Goal: Task Accomplishment & Management: Manage account settings

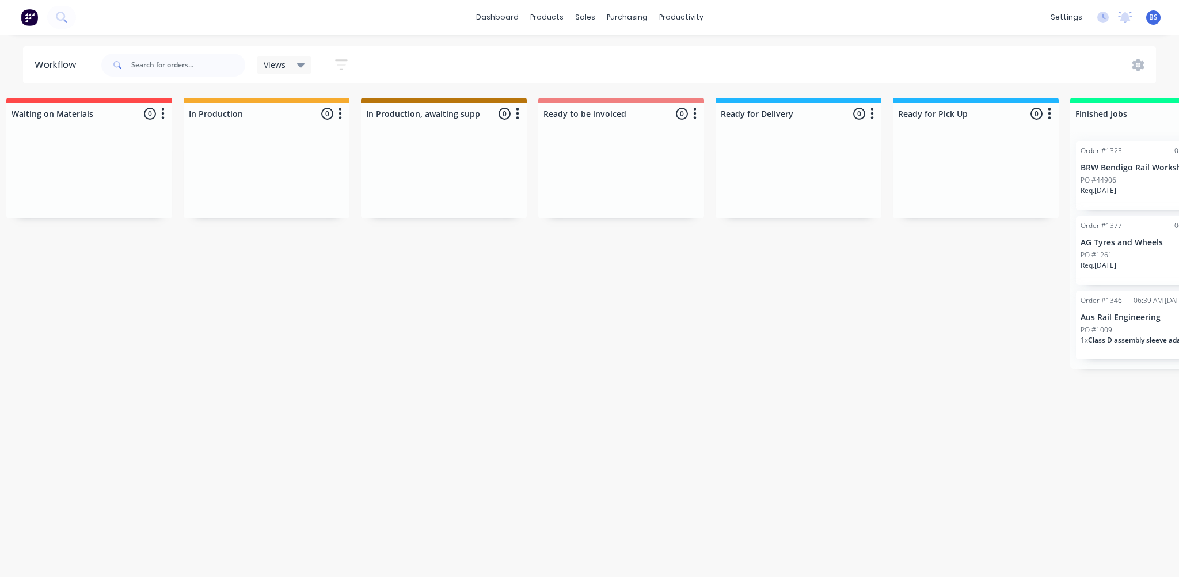
scroll to position [0, 741]
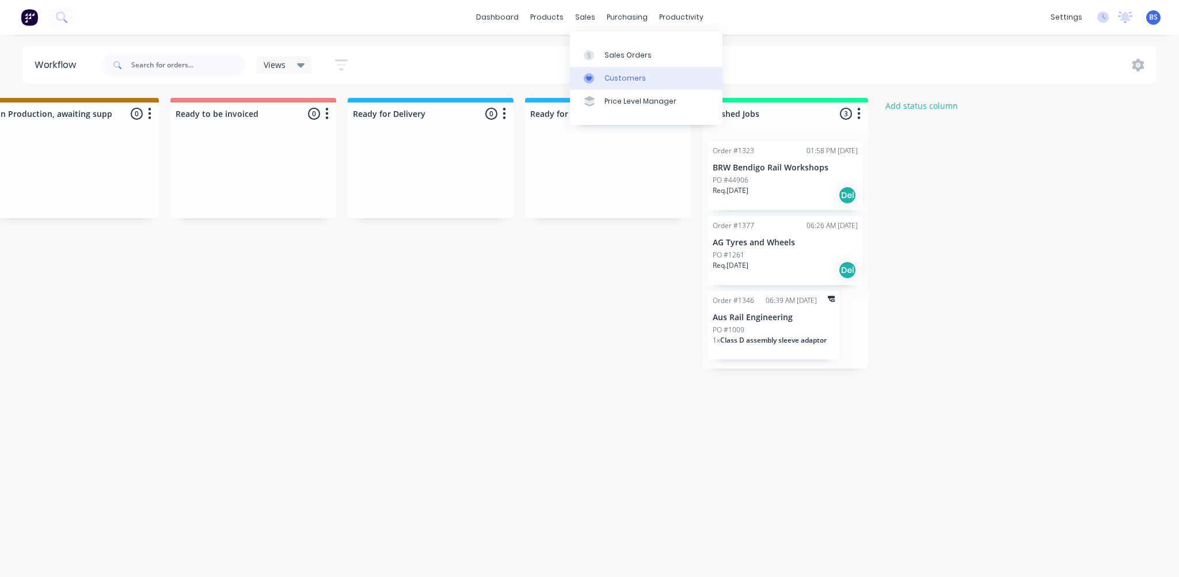
click at [622, 83] on link "Customers" at bounding box center [646, 78] width 153 height 23
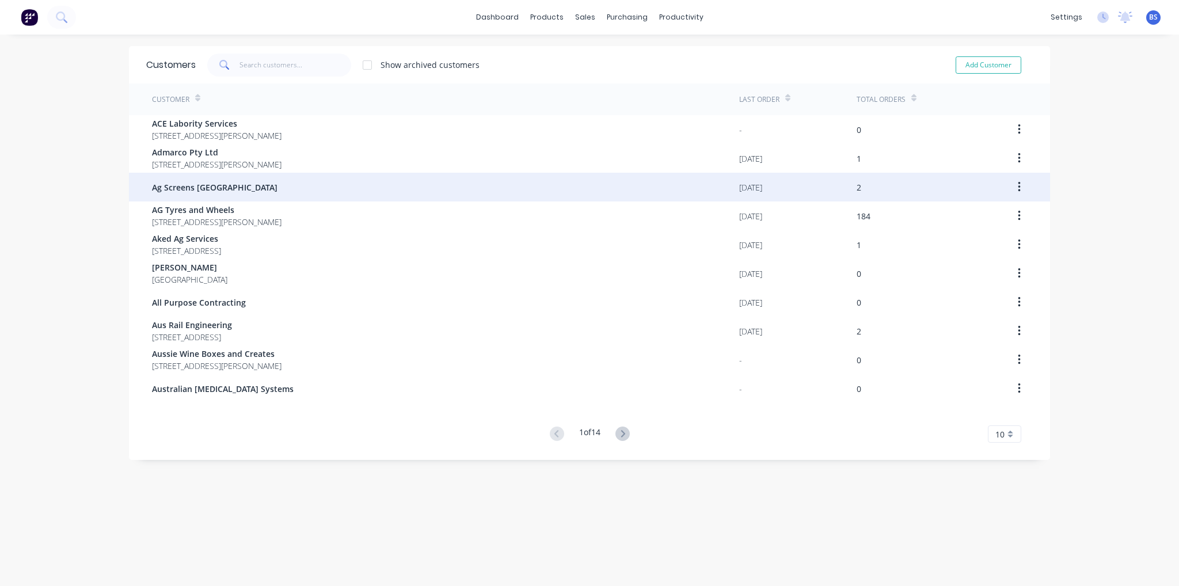
click at [215, 190] on span "Ag Screens [GEOGRAPHIC_DATA]" at bounding box center [214, 187] width 125 height 12
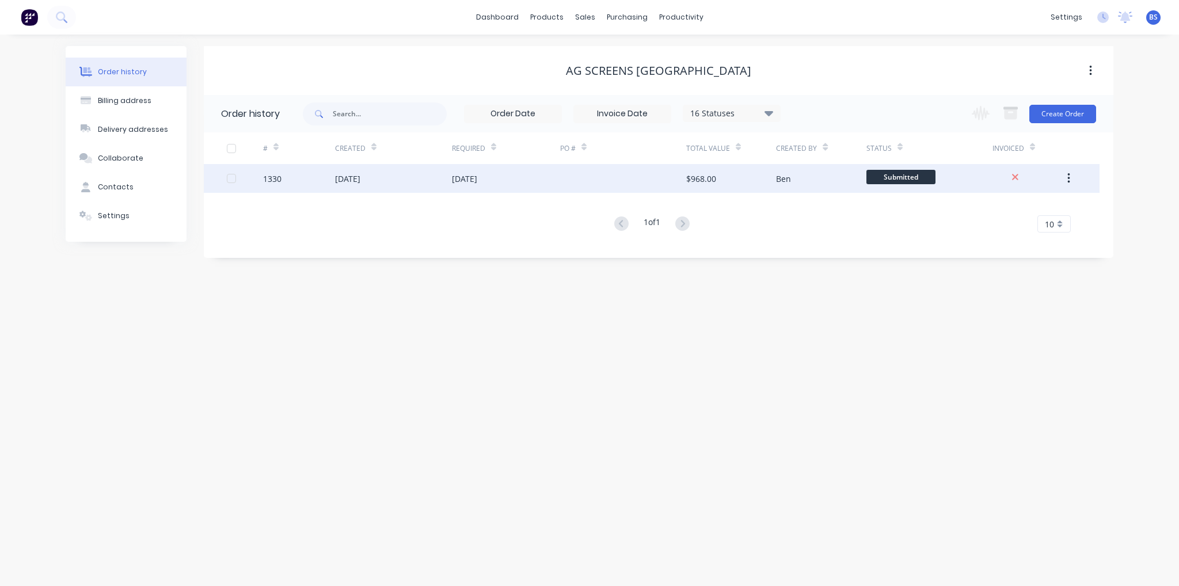
click at [324, 185] on div "1330" at bounding box center [299, 178] width 72 height 29
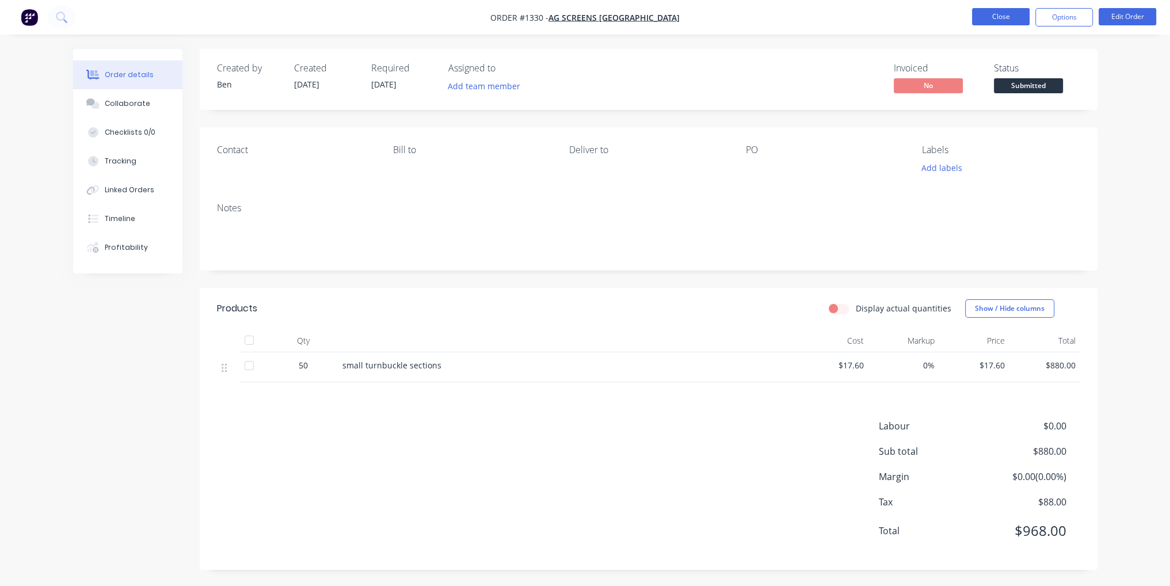
click at [1003, 18] on button "Close" at bounding box center [1001, 16] width 58 height 17
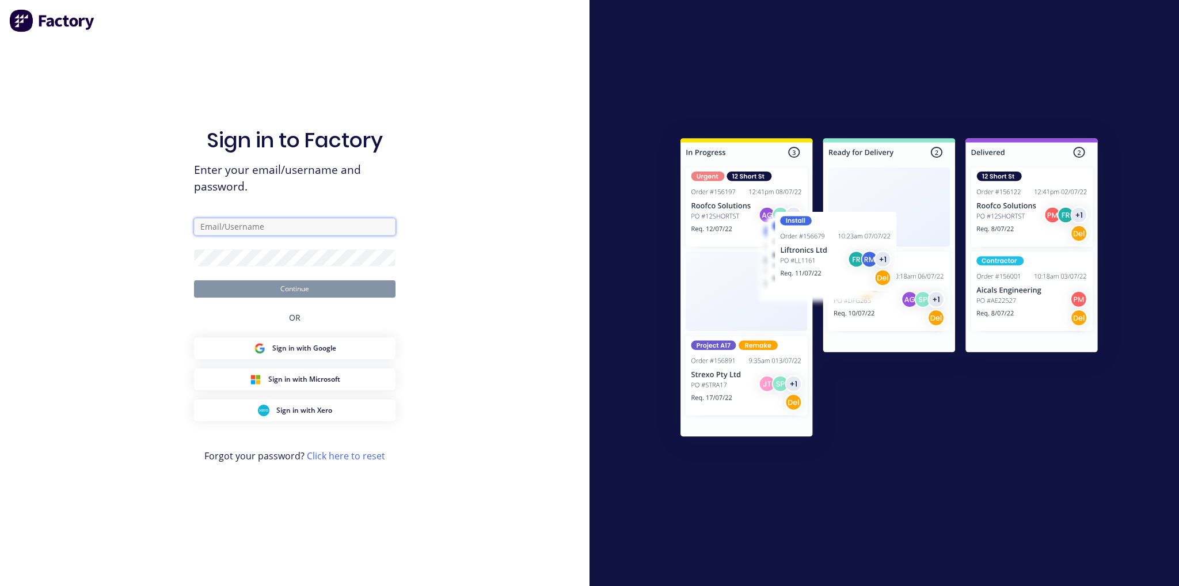
type input "ben@btengineeringvic.com.au"
click at [307, 289] on button "Continue" at bounding box center [294, 288] width 201 height 17
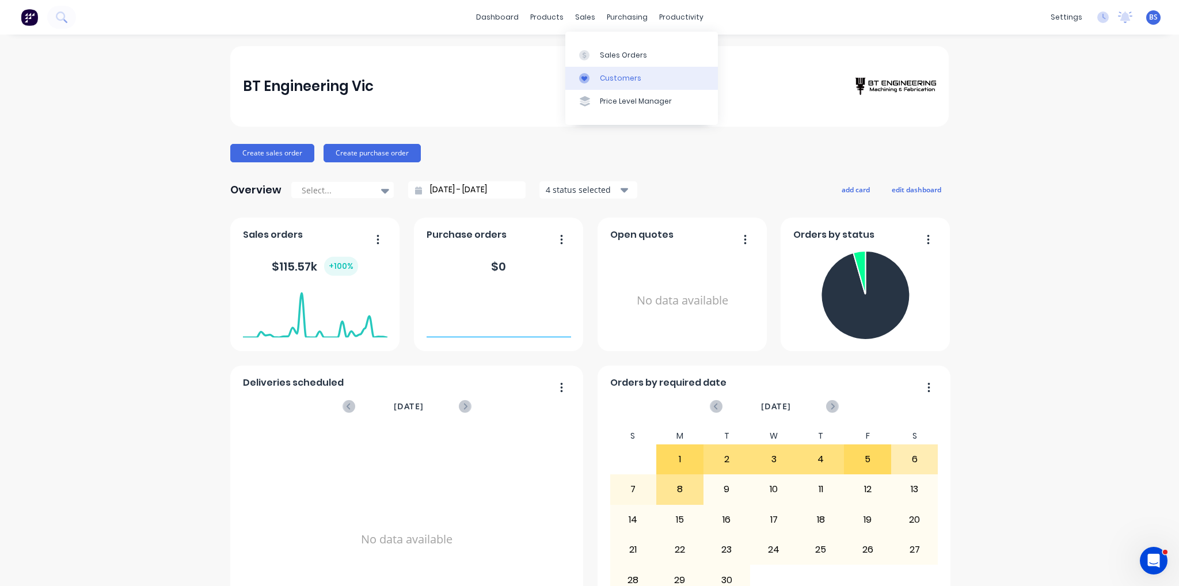
click at [622, 81] on div "Customers" at bounding box center [620, 78] width 41 height 10
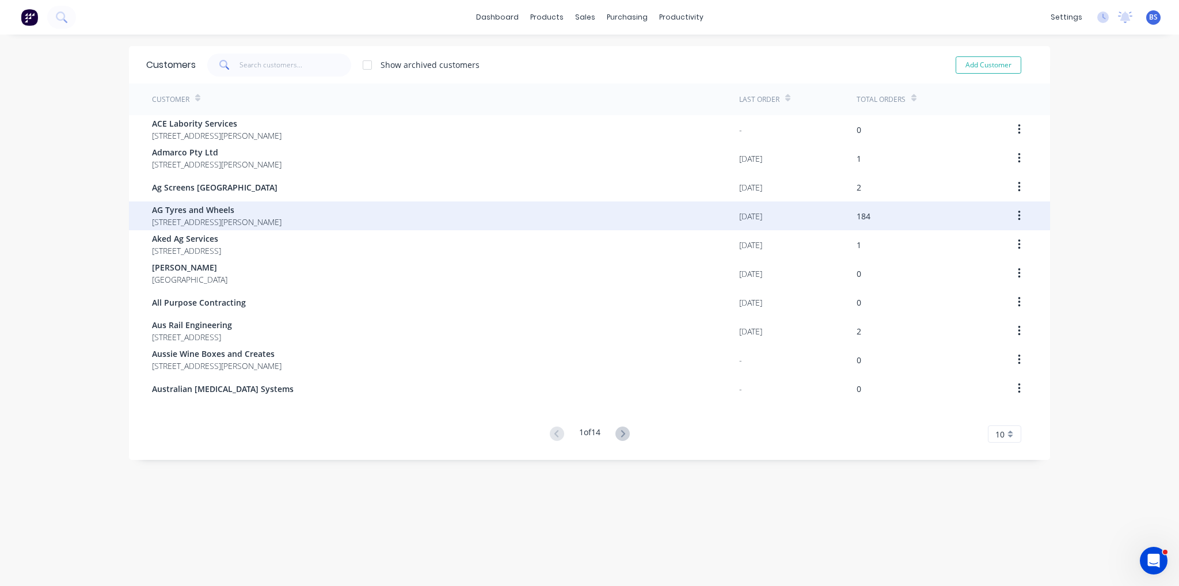
click at [256, 216] on span "[STREET_ADDRESS][PERSON_NAME]" at bounding box center [217, 222] width 130 height 12
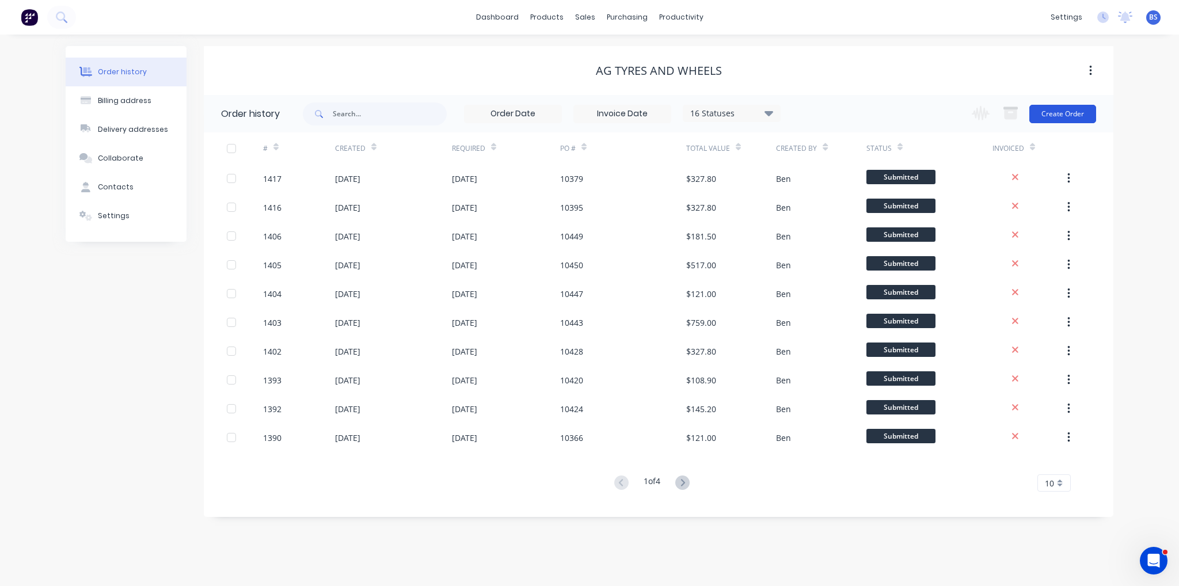
click at [1061, 109] on button "Create Order" at bounding box center [1062, 114] width 67 height 18
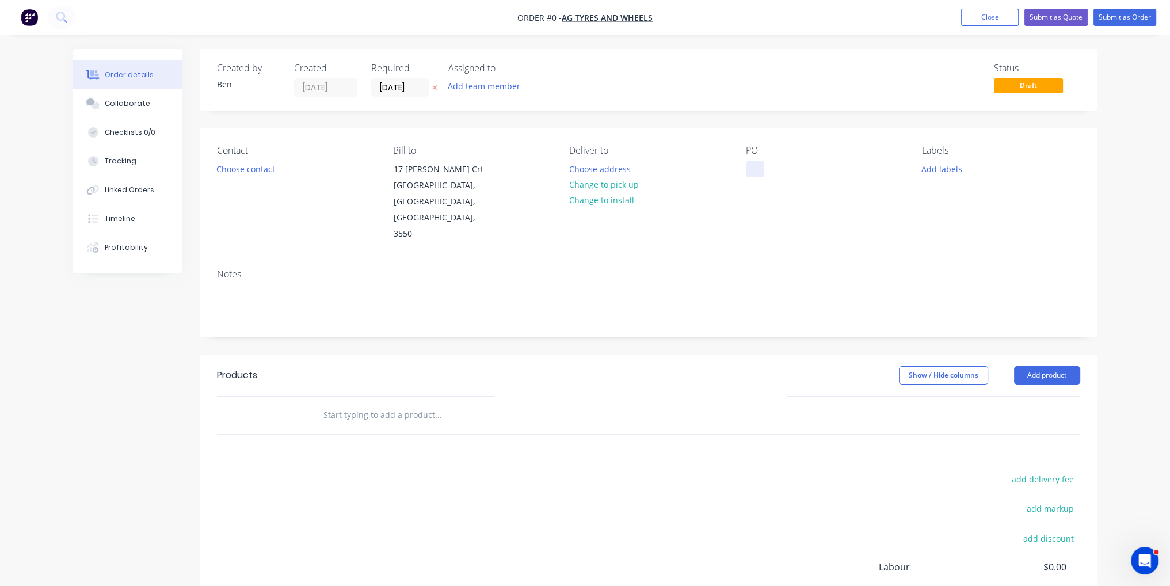
click at [754, 174] on div at bounding box center [755, 169] width 18 height 17
click at [808, 338] on div "Order details Collaborate Checklists 0/0 Tracking Linked Orders Timeline Profit…" at bounding box center [586, 388] width 1048 height 679
click at [1052, 366] on button "Add product" at bounding box center [1047, 375] width 66 height 18
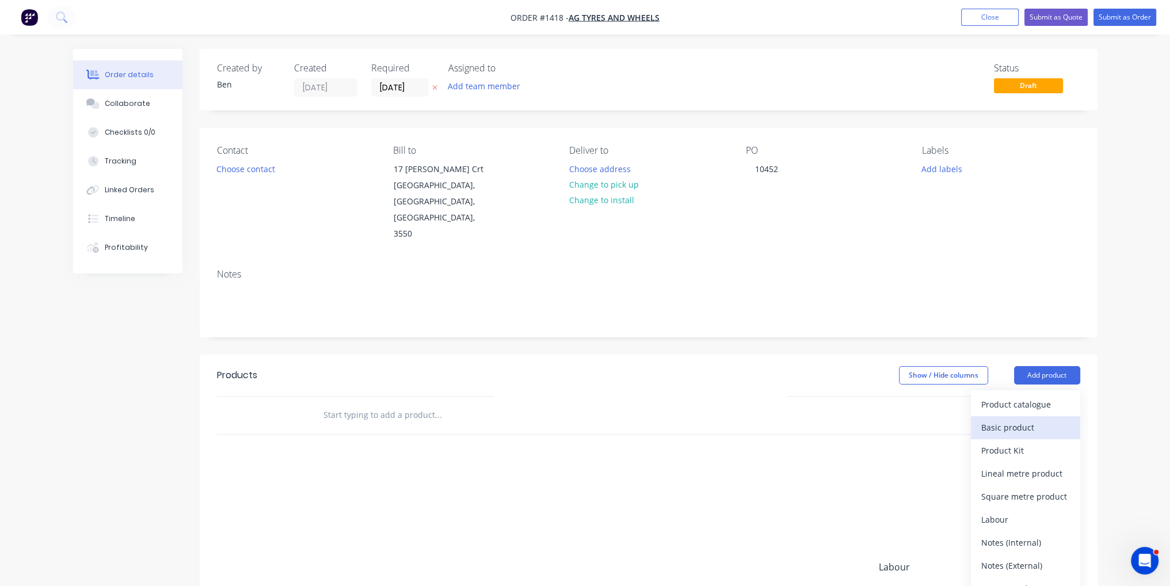
click at [1041, 419] on div "Basic product" at bounding box center [1025, 427] width 89 height 17
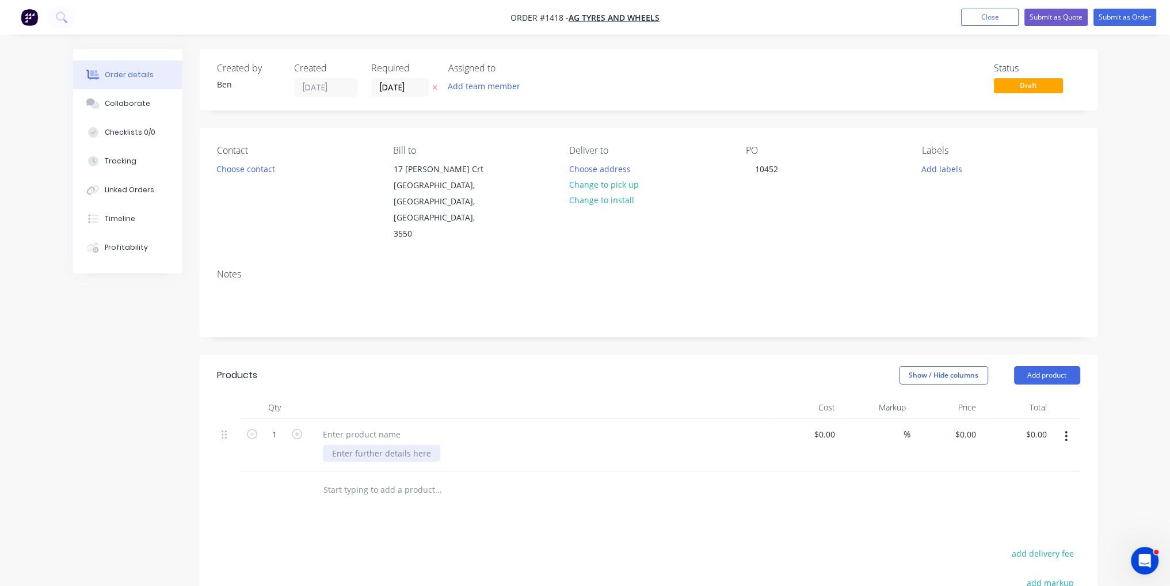
paste div
click at [371, 445] on div "PCD 12ON425MM, BORE 371.5MM, HOLES 24MM F8516 (42")" at bounding box center [379, 465] width 112 height 41
drag, startPoint x: 379, startPoint y: 450, endPoint x: 330, endPoint y: 450, distance: 48.9
click at [330, 450] on div "PCD 12ON425MM, BORE 371.5MM, HOLES 24MM F8516 (42")" at bounding box center [379, 465] width 112 height 41
copy div "F8516 (42")"
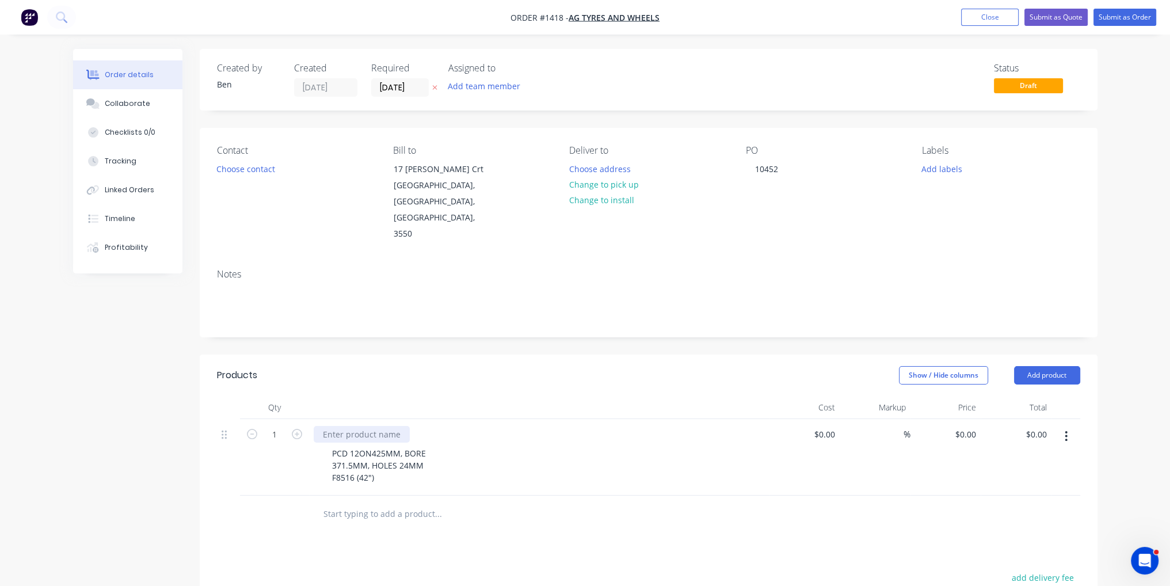
click at [367, 426] on div at bounding box center [362, 434] width 96 height 17
paste div
click at [836, 426] on input at bounding box center [826, 434] width 26 height 17
type input "$77.00"
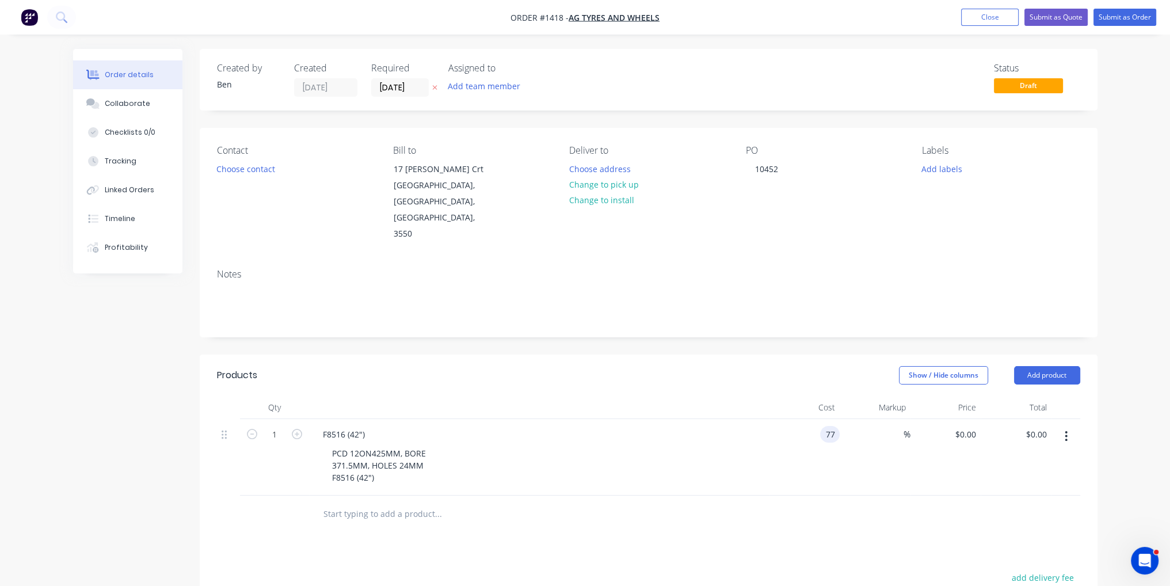
type input "$77.00"
drag, startPoint x: 739, startPoint y: 507, endPoint x: 744, endPoint y: 500, distance: 8.3
click at [739, 507] on div "Products Show / Hide columns Add product Qty Cost Markup Price Total 1 F8516 (4…" at bounding box center [649, 582] width 898 height 455
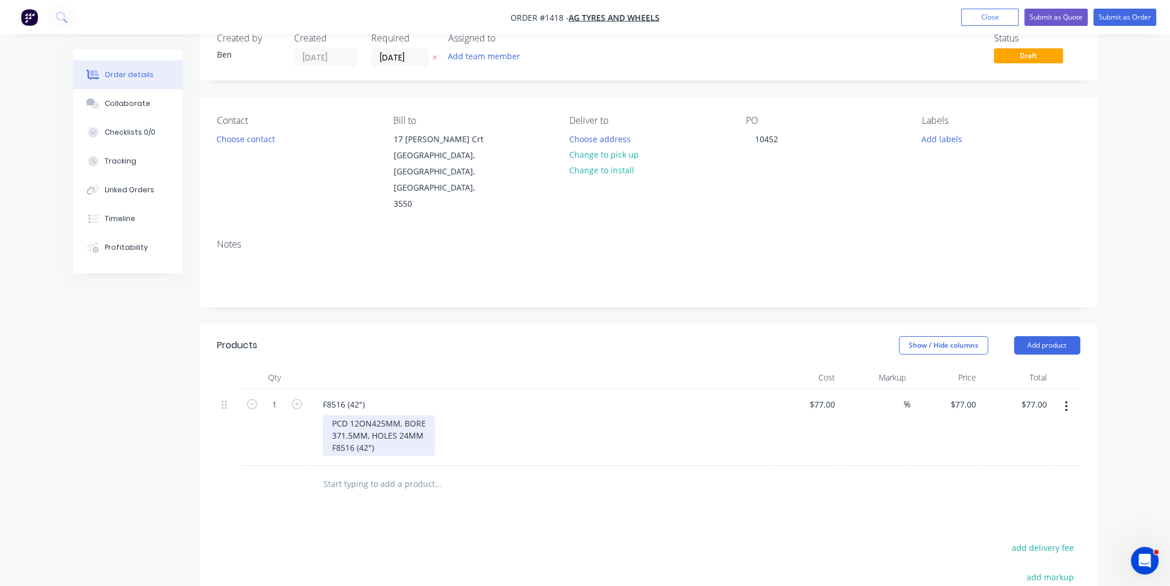
scroll to position [58, 0]
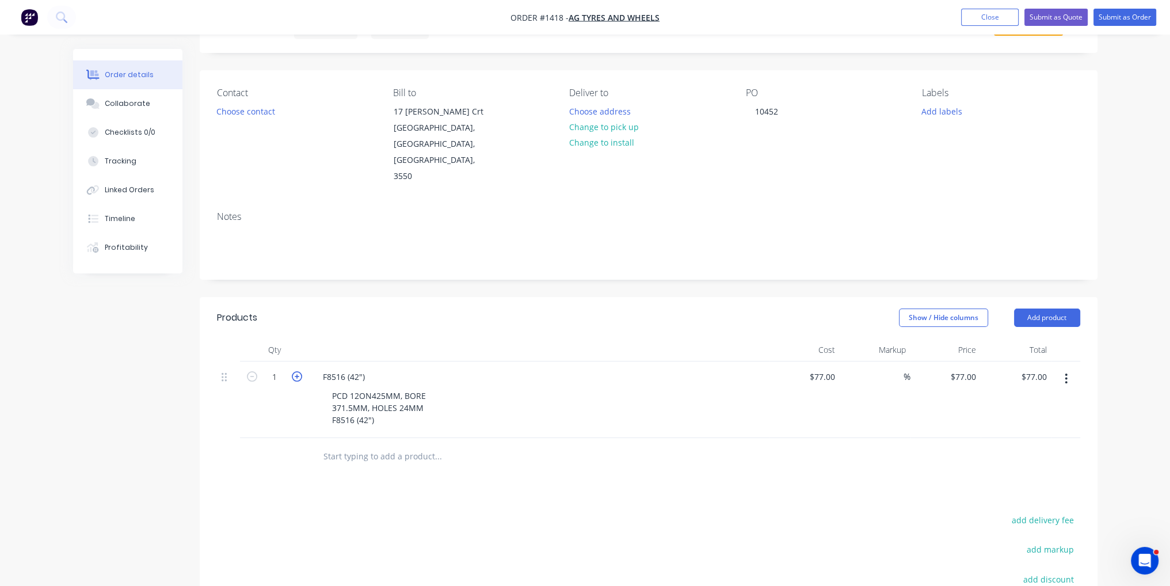
click at [295, 371] on icon "button" at bounding box center [297, 376] width 10 height 10
type input "2"
type input "$154.00"
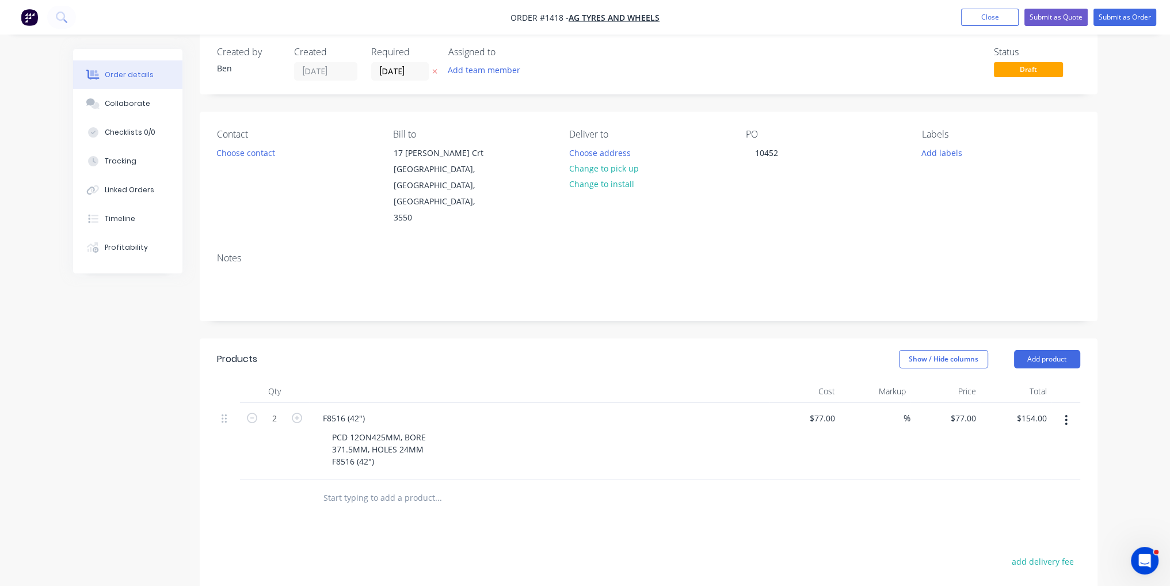
scroll to position [0, 0]
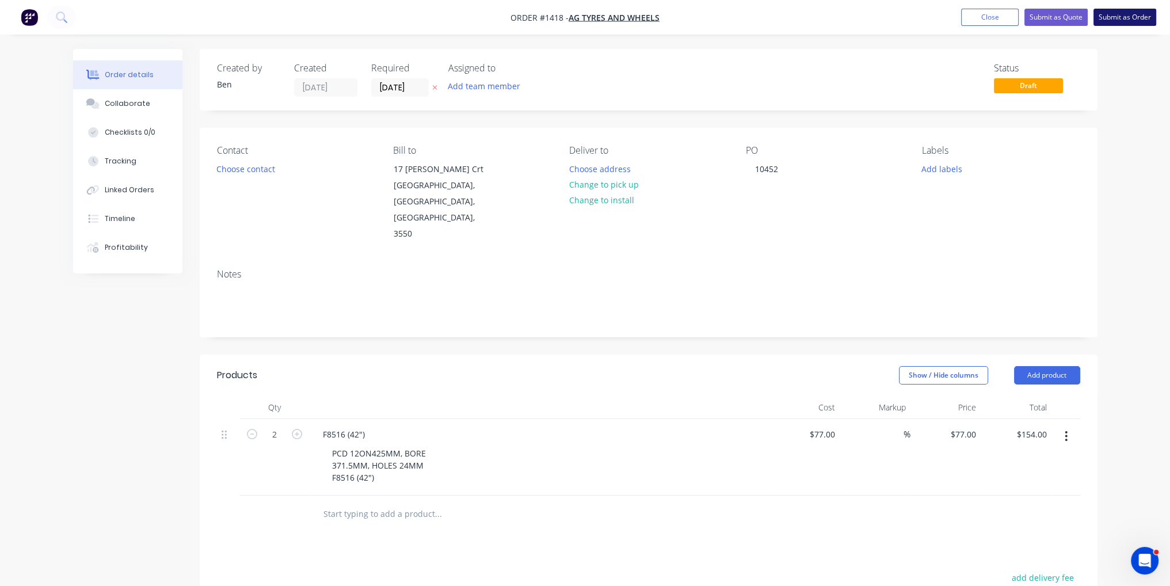
click at [1137, 21] on button "Submit as Order" at bounding box center [1125, 17] width 63 height 17
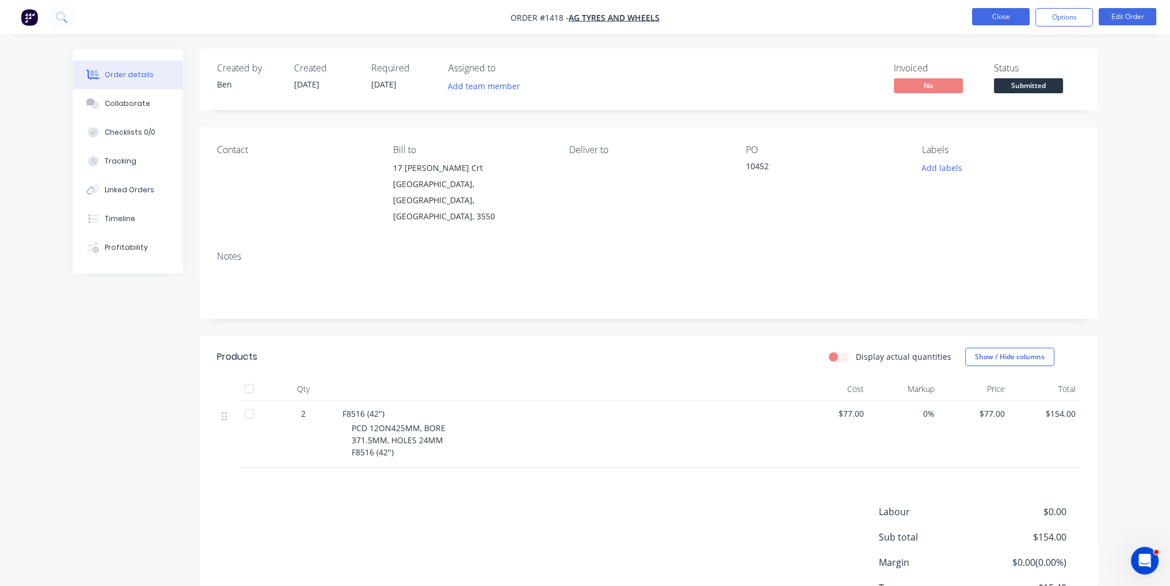
click at [994, 22] on button "Close" at bounding box center [1001, 16] width 58 height 17
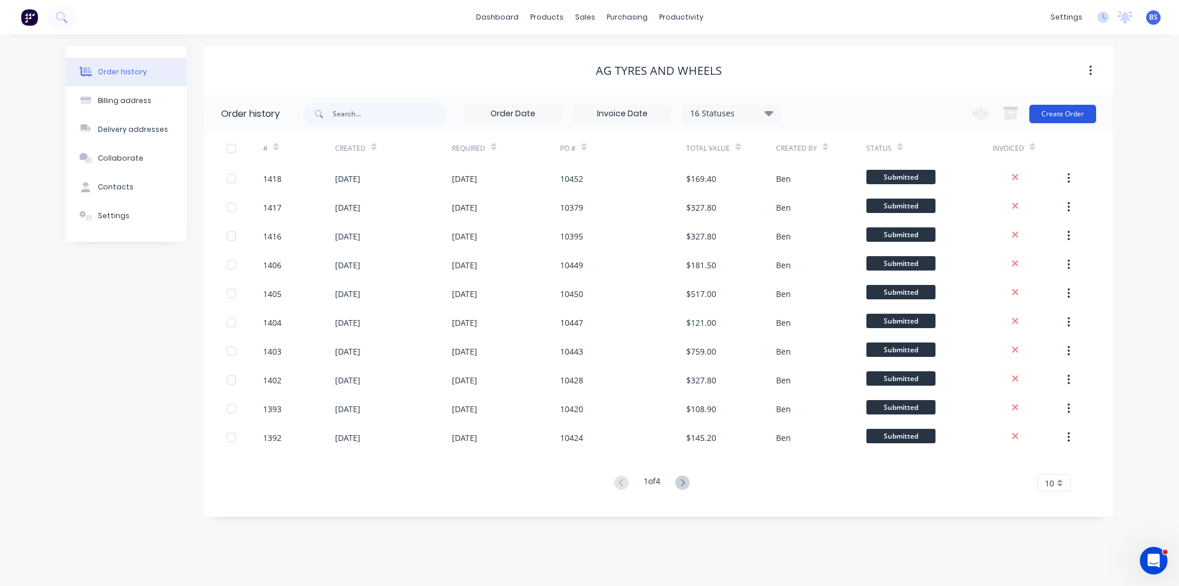
click at [1050, 108] on button "Create Order" at bounding box center [1062, 114] width 67 height 18
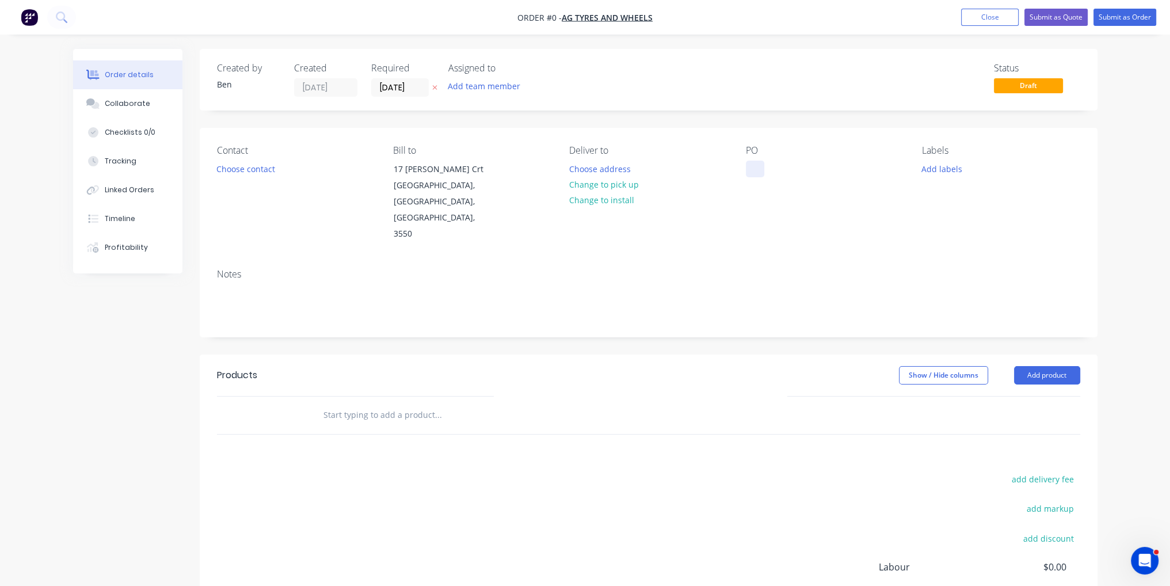
click at [756, 162] on div at bounding box center [755, 169] width 18 height 17
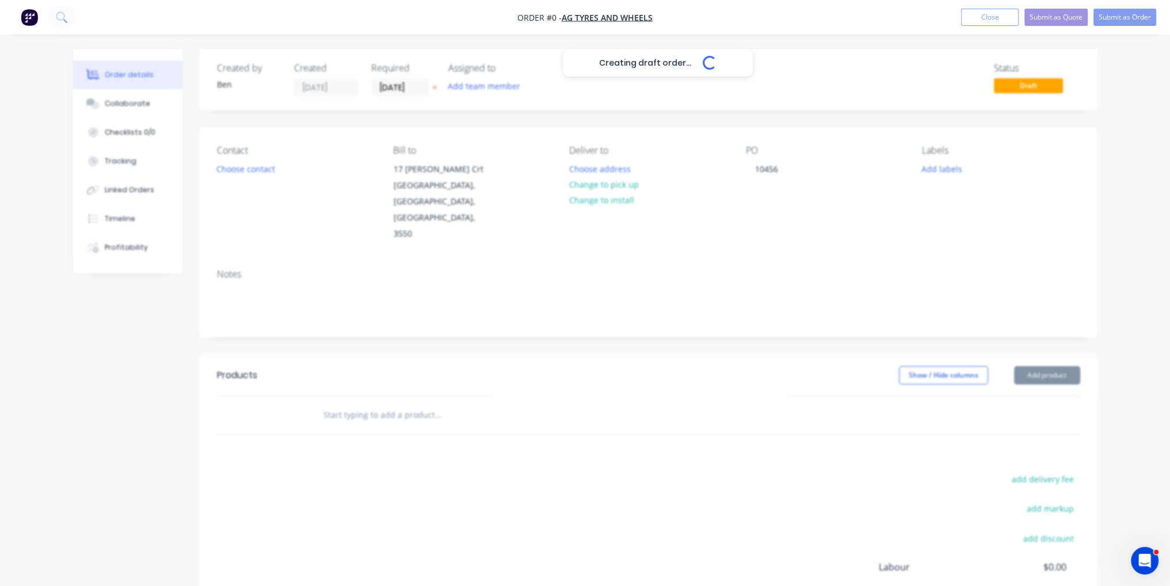
click at [768, 335] on div "Creating draft order... Loading... Order details Collaborate Checklists 0/0 Tra…" at bounding box center [586, 388] width 1048 height 679
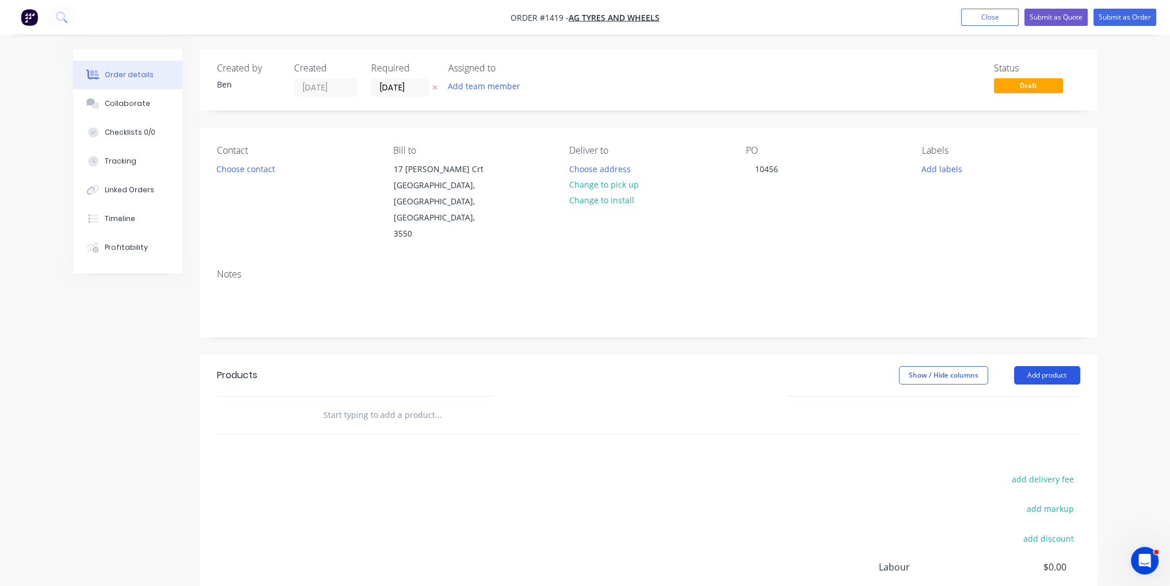
click at [1058, 366] on button "Add product" at bounding box center [1047, 375] width 66 height 18
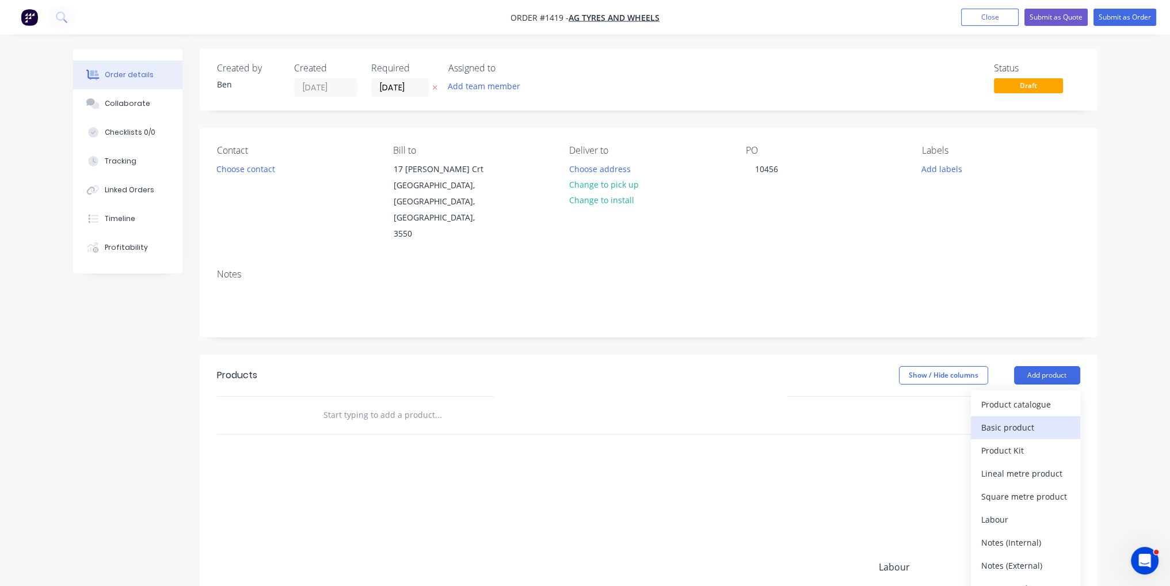
click at [1034, 419] on div "Basic product" at bounding box center [1025, 427] width 89 height 17
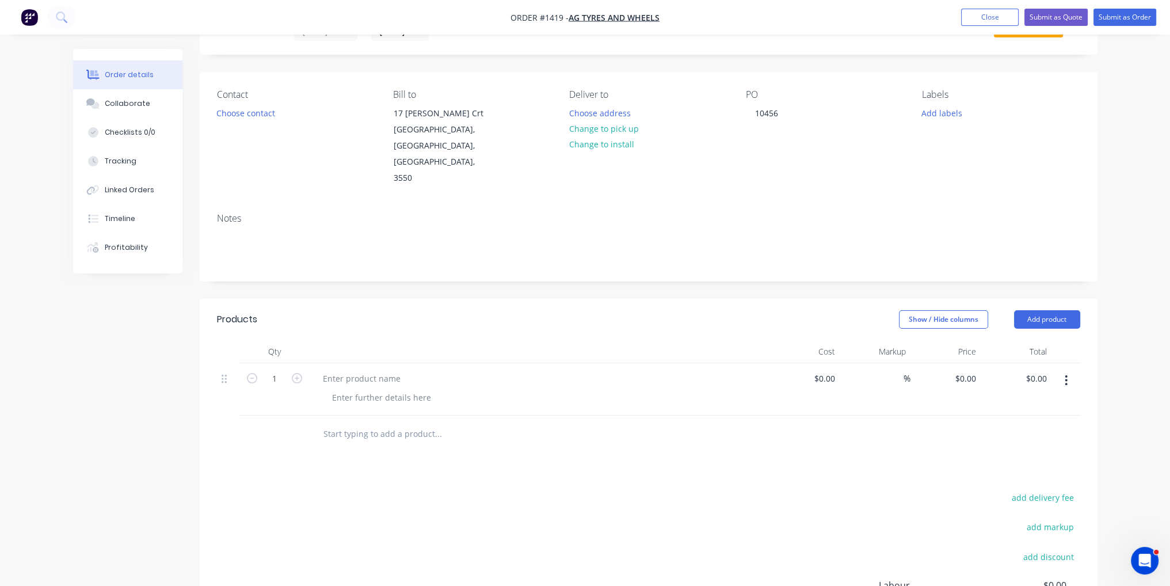
scroll to position [115, 0]
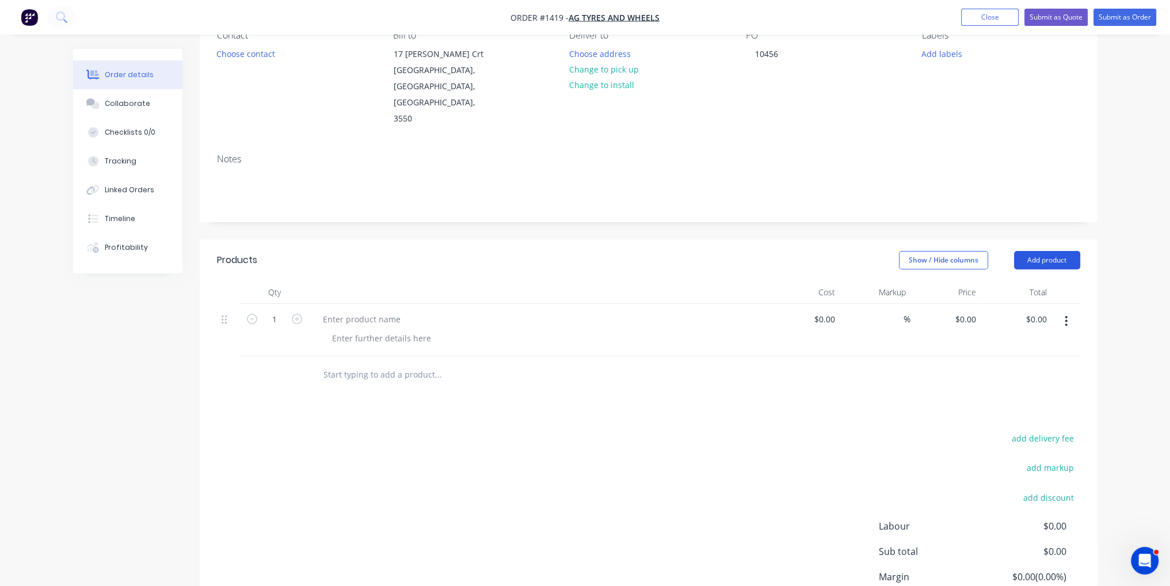
click at [1061, 251] on button "Add product" at bounding box center [1047, 260] width 66 height 18
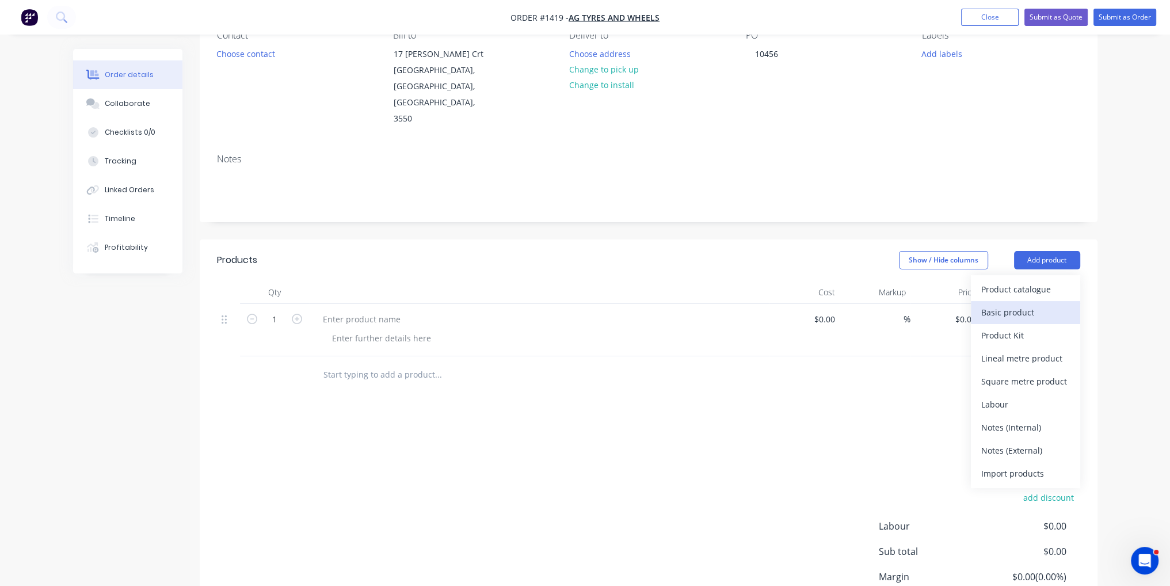
click at [1026, 304] on div "Basic product" at bounding box center [1025, 312] width 89 height 17
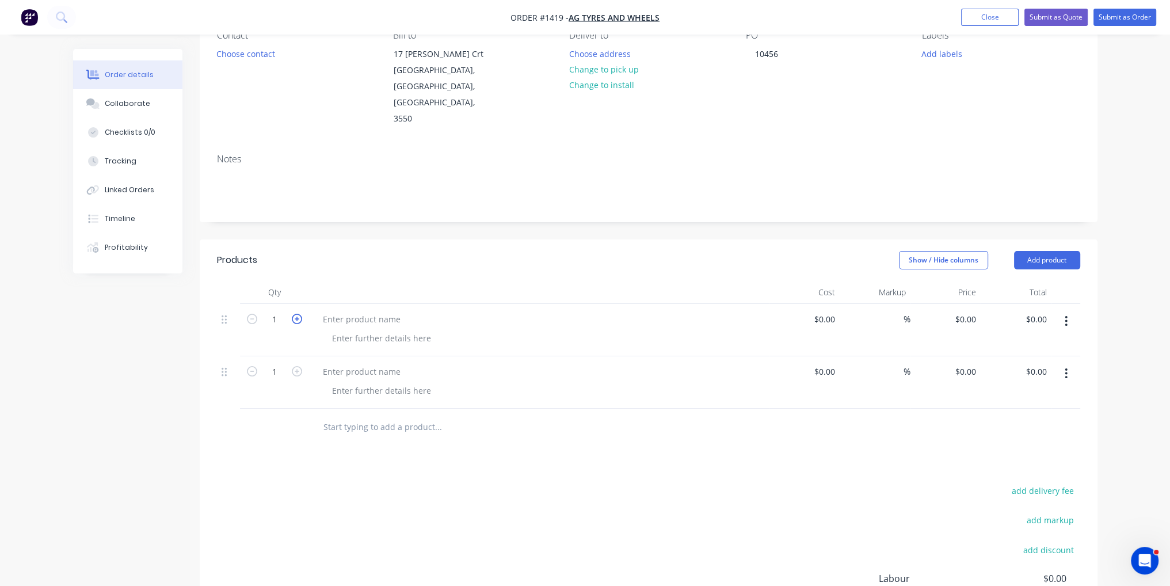
click at [300, 314] on icon "button" at bounding box center [297, 319] width 10 height 10
type input "4"
click at [298, 366] on icon "button" at bounding box center [297, 371] width 10 height 10
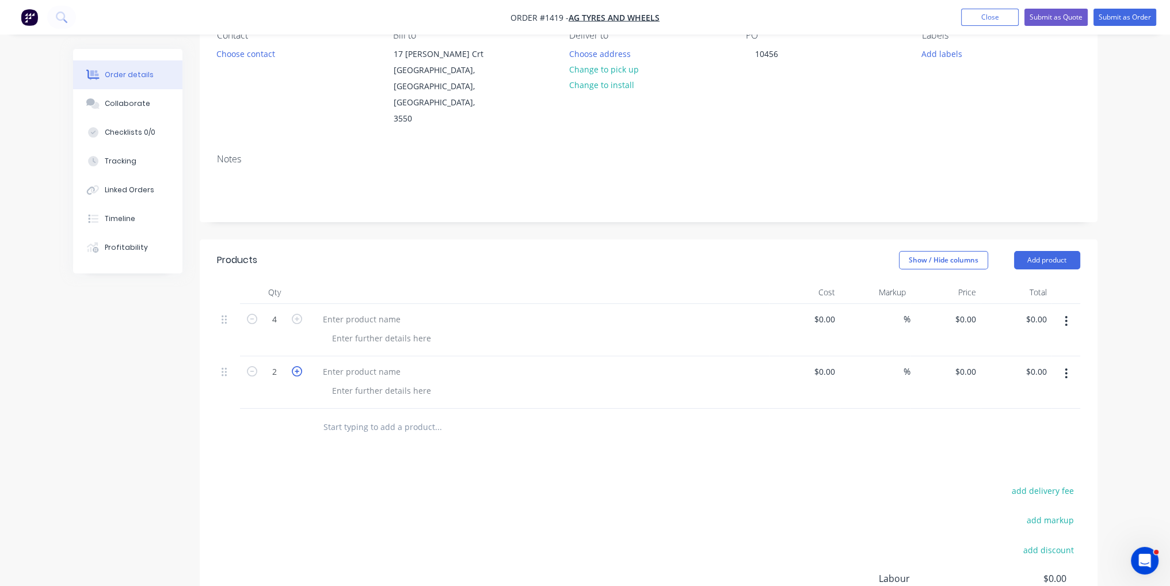
click at [298, 366] on icon "button" at bounding box center [297, 371] width 10 height 10
type input "4"
click at [817, 304] on div "$0.00" at bounding box center [805, 330] width 71 height 52
type input "$77.00"
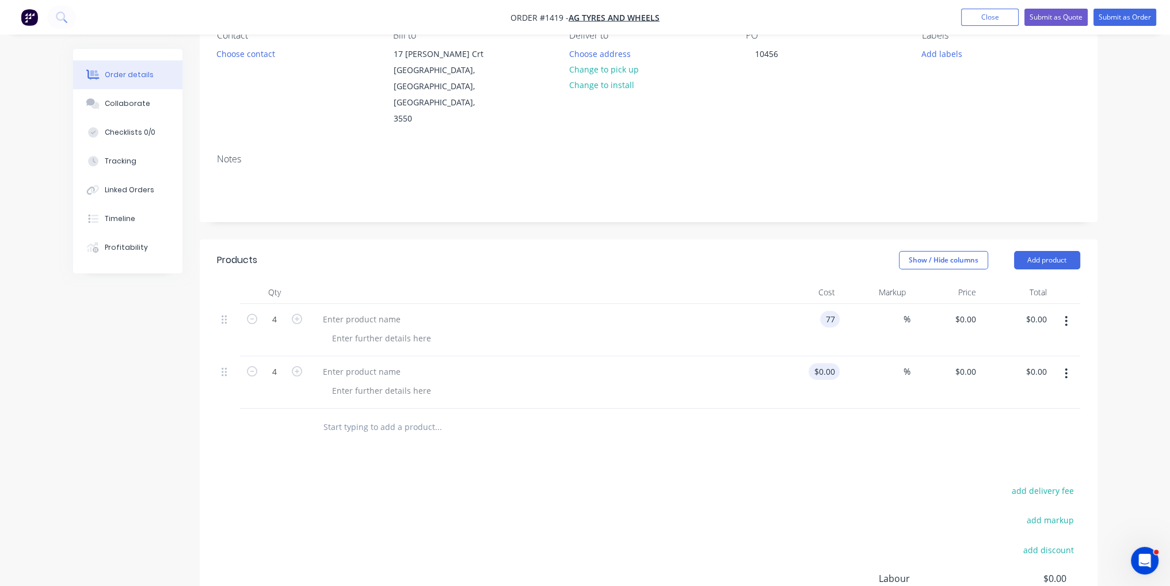
type input "$77.00"
type input "$308.00"
click at [824, 363] on div "$0.00" at bounding box center [824, 371] width 31 height 17
type input "$45.00"
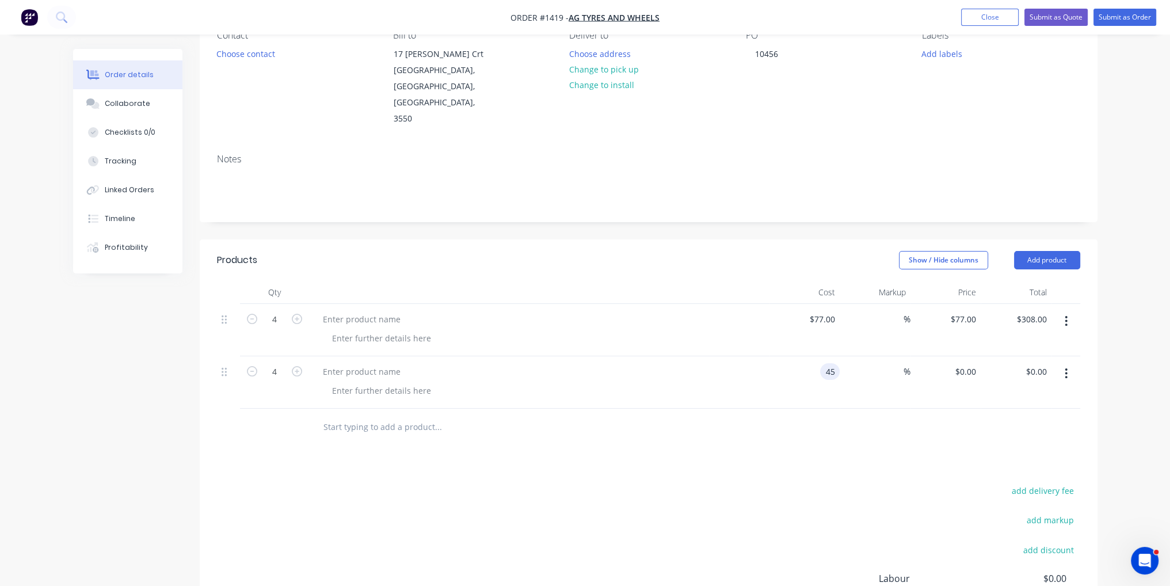
type input "$180.00"
click at [746, 415] on div "Products Show / Hide columns Add product Qty Cost Markup Price Total 4 $77.00 $…" at bounding box center [649, 480] width 898 height 483
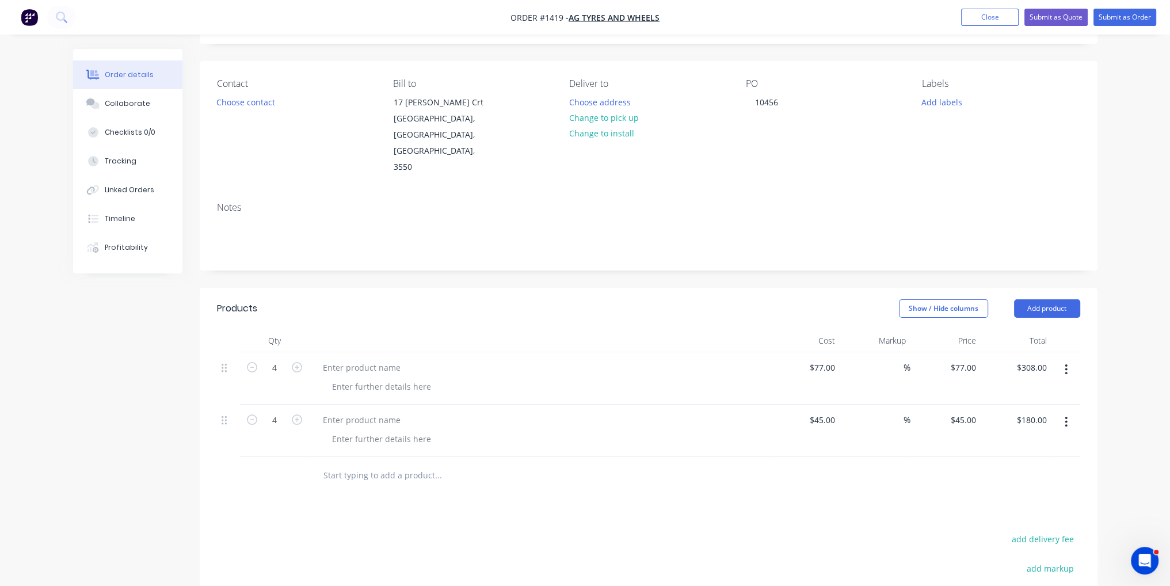
scroll to position [0, 0]
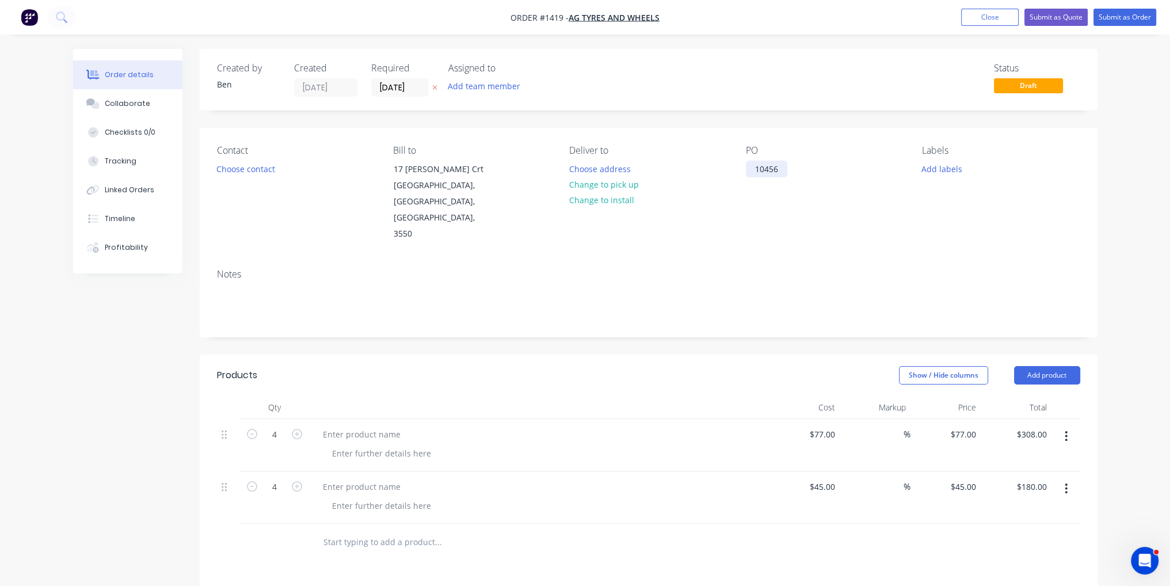
click at [776, 173] on div "10456" at bounding box center [766, 169] width 41 height 17
click at [671, 366] on div "Show / Hide columns Add product" at bounding box center [740, 375] width 680 height 18
click at [251, 429] on icon "button" at bounding box center [252, 434] width 10 height 10
type input "3"
type input "$231.00"
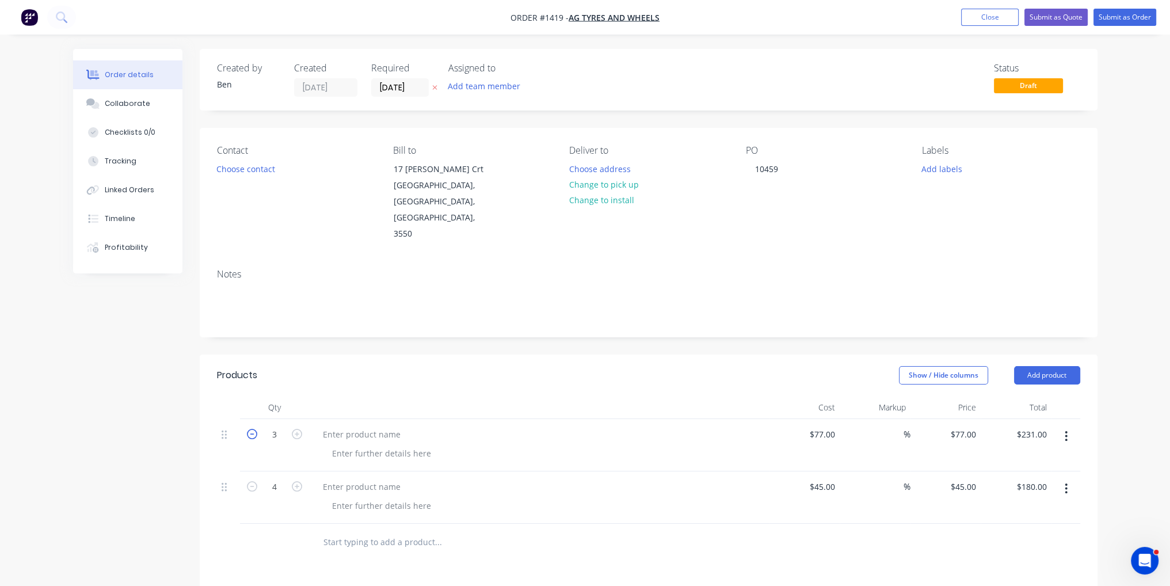
drag, startPoint x: 252, startPoint y: 403, endPoint x: 250, endPoint y: 418, distance: 15.7
click at [251, 429] on icon "button" at bounding box center [252, 434] width 10 height 10
type input "2"
type input "$154.00"
click at [253, 481] on icon "button" at bounding box center [252, 486] width 10 height 10
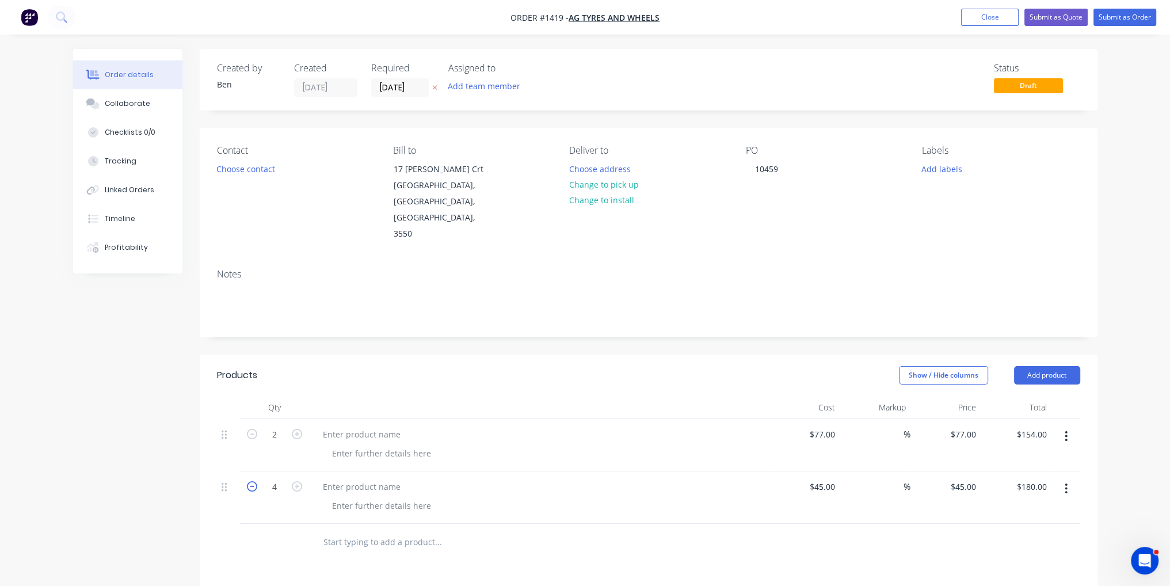
type input "3"
type input "$135.00"
click at [253, 481] on icon "button" at bounding box center [252, 486] width 10 height 10
type input "2"
type input "$90.00"
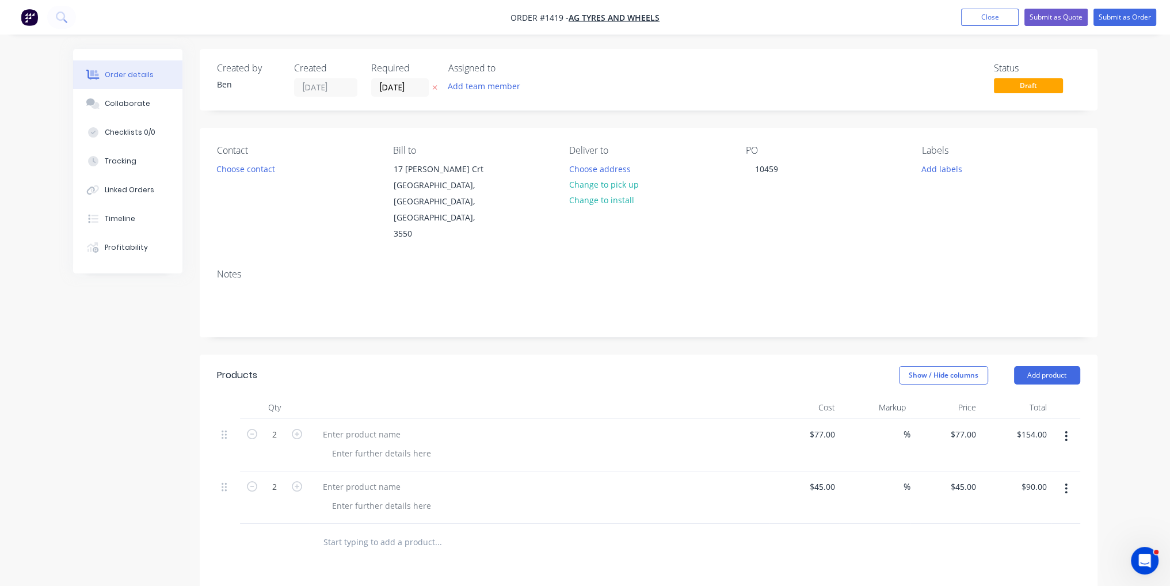
scroll to position [173, 0]
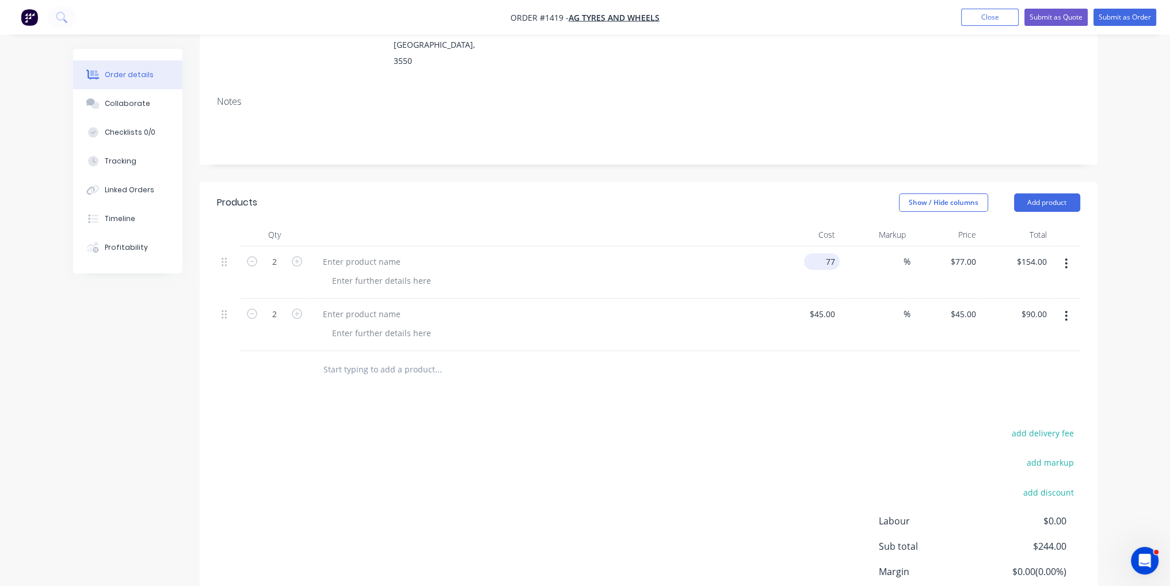
click at [830, 253] on input "77" at bounding box center [824, 261] width 31 height 17
type input "$55.00"
type input "$110.00"
click at [834, 306] on input "45" at bounding box center [832, 314] width 15 height 17
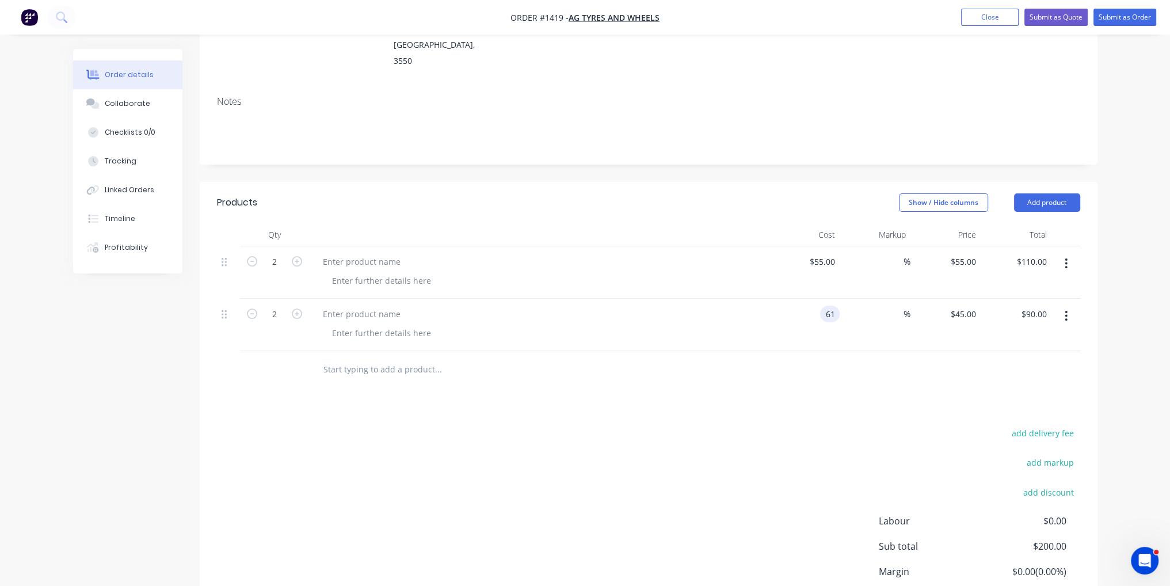
type input "$61.00"
type input "$122.00"
click at [635, 425] on div "add delivery fee add markup add discount Labour $0.00 Sub total $200.00 Margin …" at bounding box center [648, 536] width 863 height 222
paste div
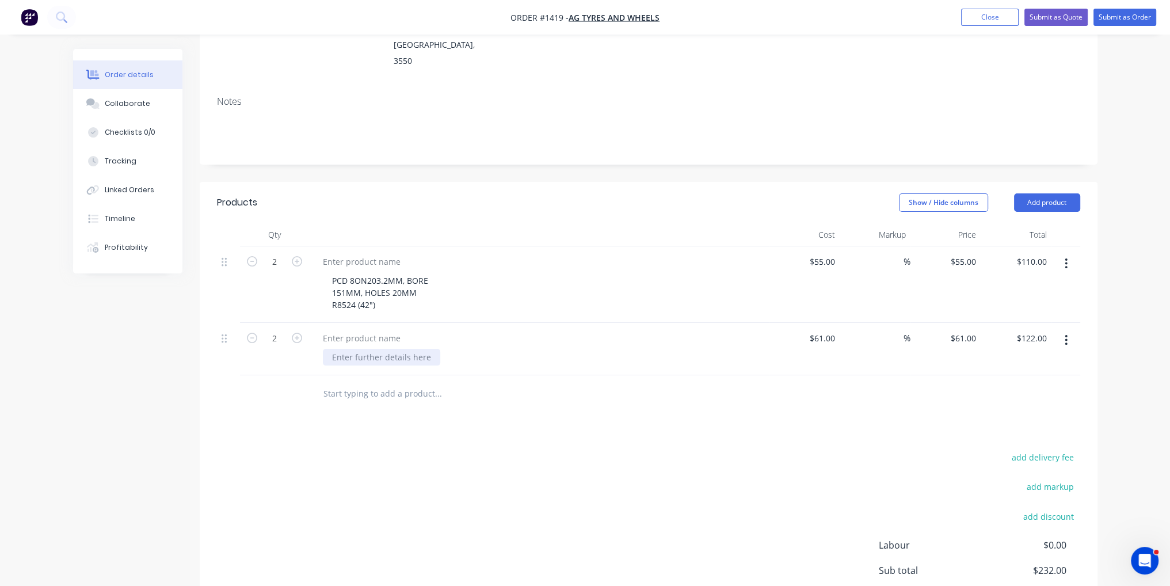
paste div
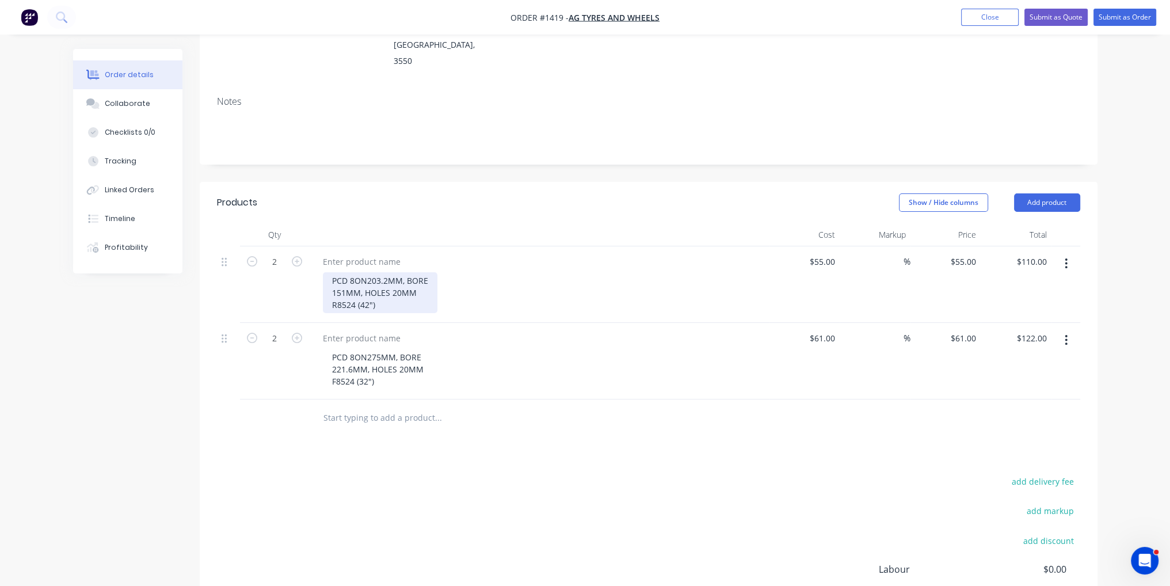
click at [392, 279] on div "PCD 8ON203.2MM, BORE 151MM, HOLES 20MM R8524 (42")" at bounding box center [380, 292] width 115 height 41
drag, startPoint x: 390, startPoint y: 272, endPoint x: 328, endPoint y: 282, distance: 63.5
click at [328, 282] on div "PCD 8ON203.2MM, BORE 151MM, HOLES 20MM R8524 (42")" at bounding box center [539, 284] width 461 height 77
copy div "R8524 (42")"
click at [375, 253] on div at bounding box center [362, 261] width 96 height 17
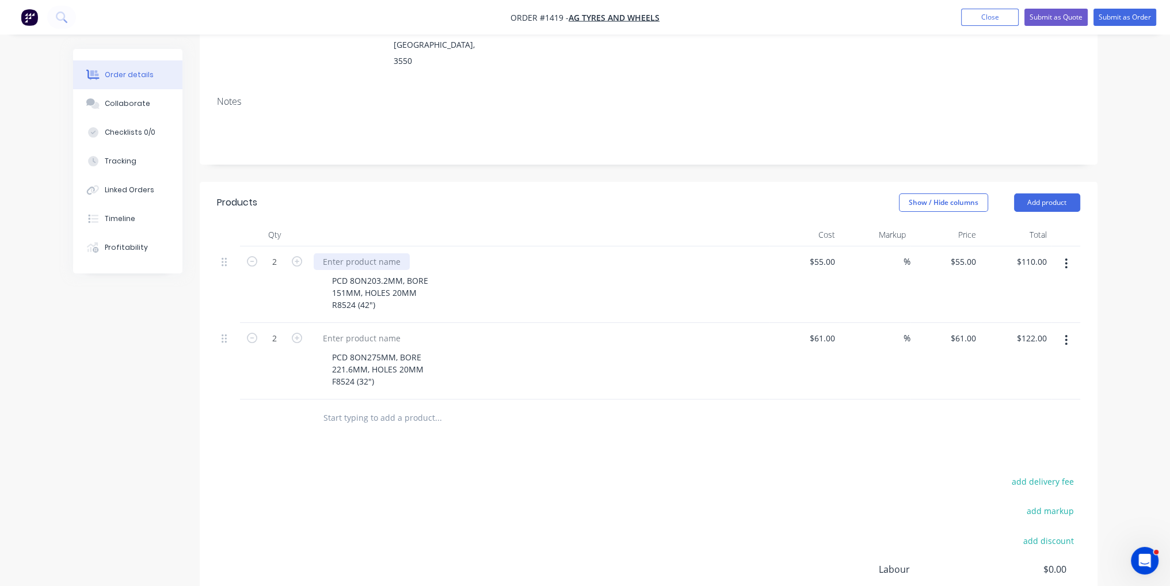
paste div
click at [383, 353] on div "PCD 8ON275MM, BORE 221.6MM, HOLES 20MM F8524 (32")" at bounding box center [378, 369] width 110 height 41
drag, startPoint x: 376, startPoint y: 348, endPoint x: 334, endPoint y: 350, distance: 42.6
click at [334, 350] on div "PCD 8ON275MM, BORE 221.6MM, HOLES 20MM F8524 (32")" at bounding box center [378, 369] width 110 height 41
copy div "F8524 (32")"
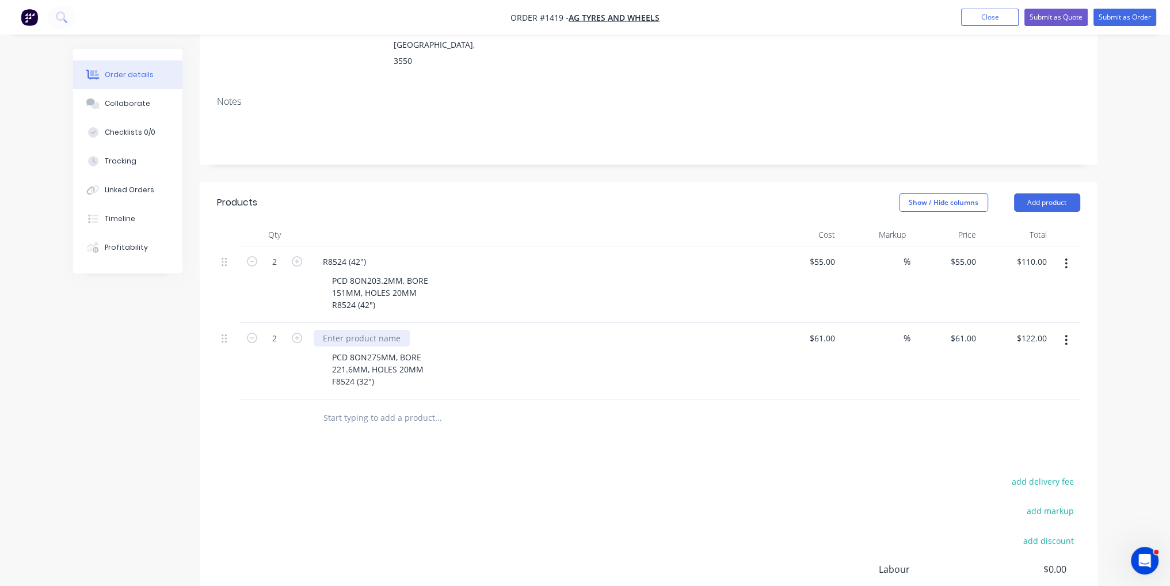
click at [364, 330] on div at bounding box center [362, 338] width 96 height 17
paste div
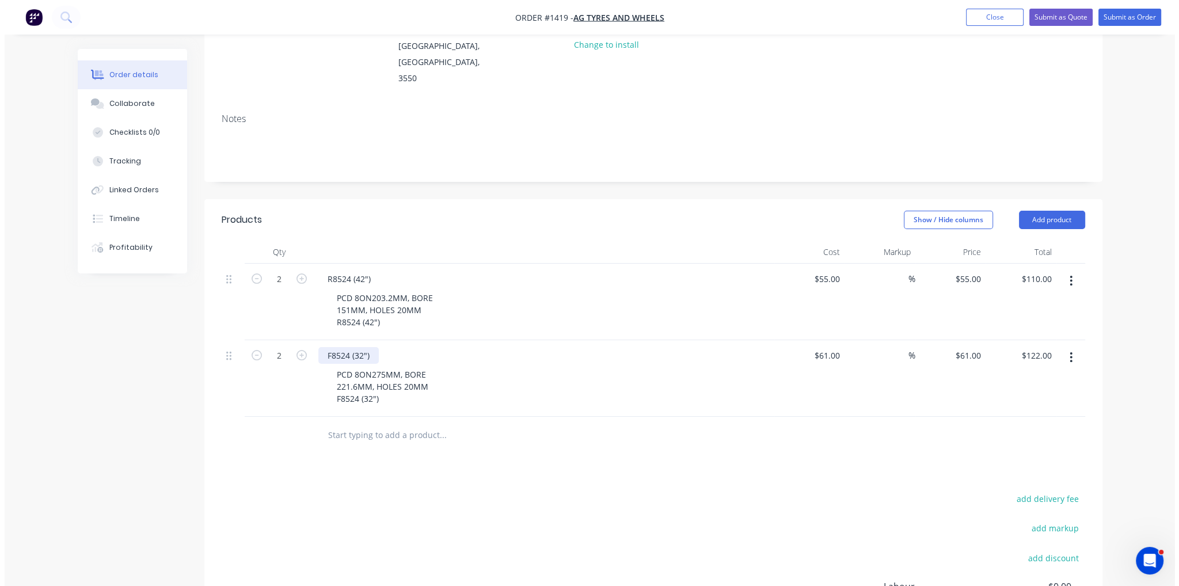
scroll to position [0, 0]
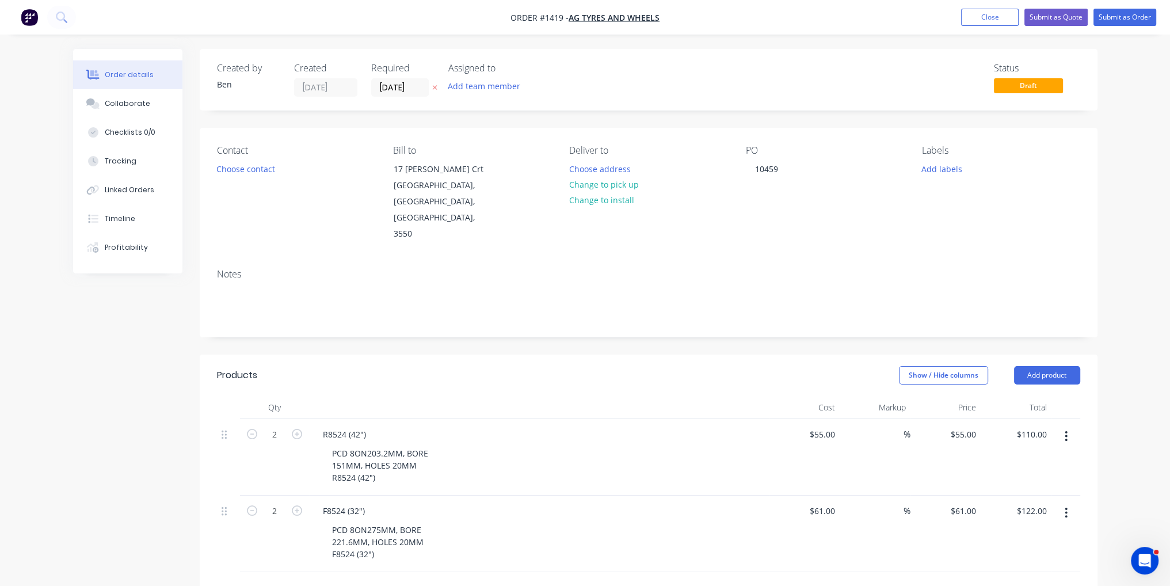
click at [606, 445] on div "PCD 8ON203.2MM, BORE 151MM, HOLES 20MM R8524 (42")" at bounding box center [544, 465] width 442 height 41
click at [1143, 11] on button "Submit as Order" at bounding box center [1125, 17] width 63 height 17
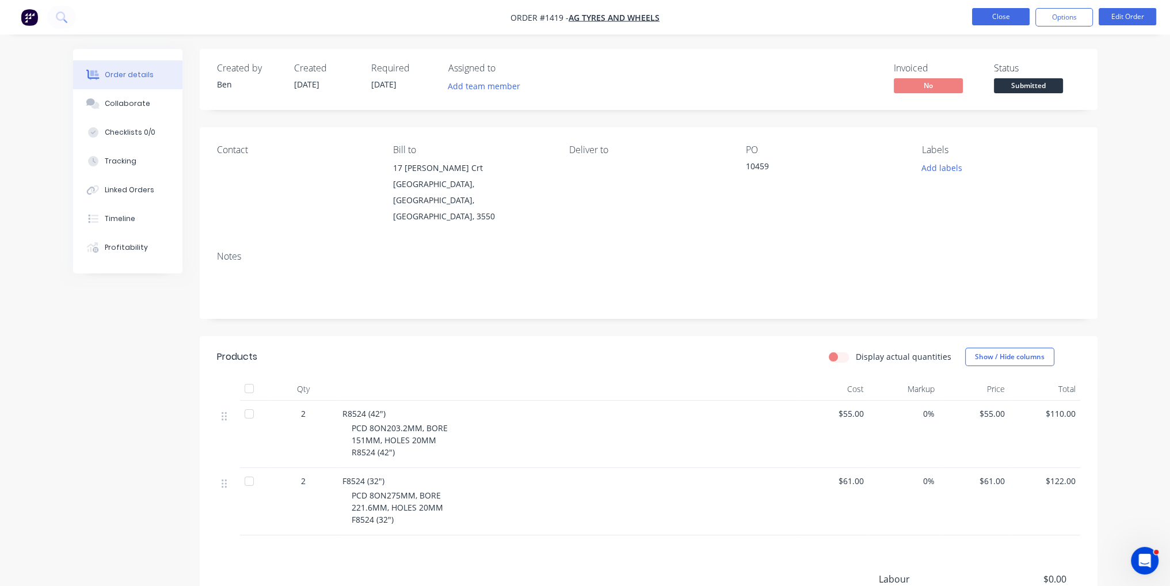
click at [1025, 13] on button "Close" at bounding box center [1001, 16] width 58 height 17
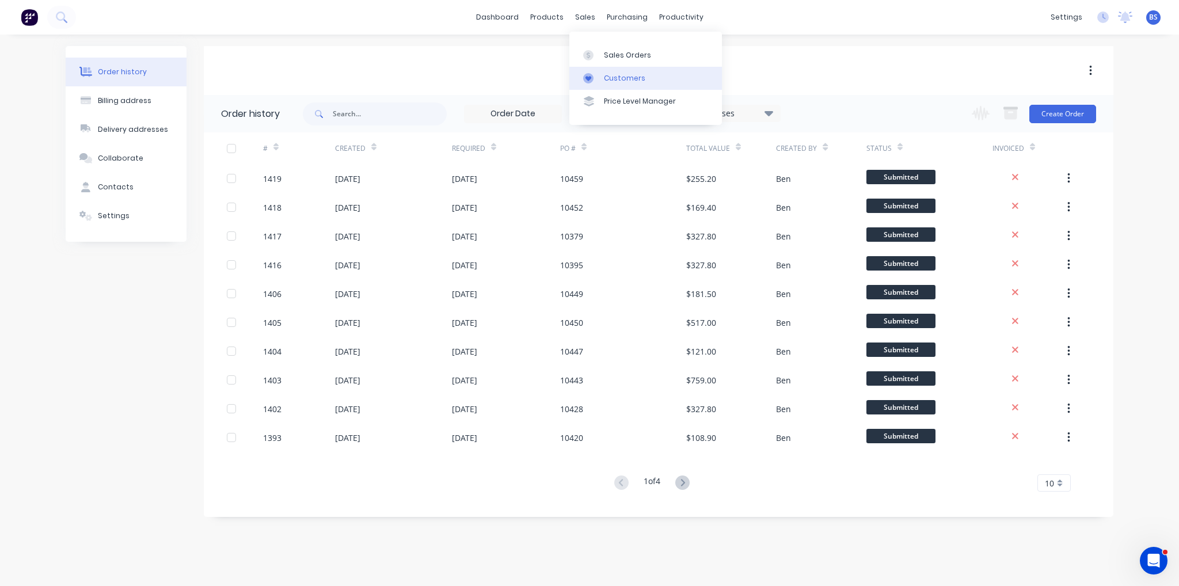
click at [631, 82] on div "Customers" at bounding box center [624, 78] width 41 height 10
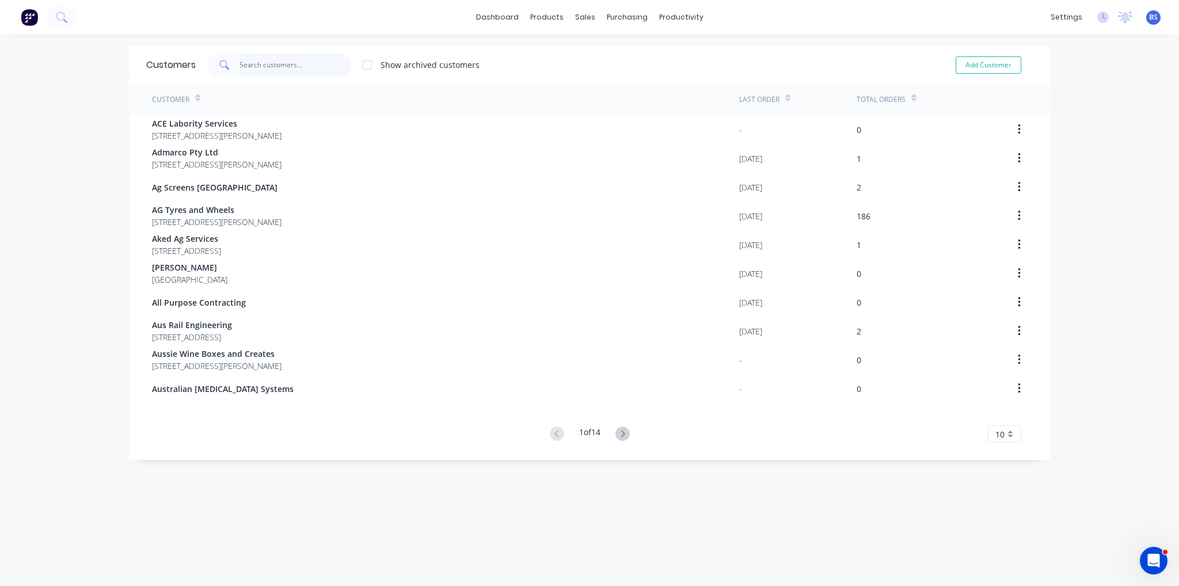
click at [275, 59] on input "text" at bounding box center [295, 65] width 112 height 23
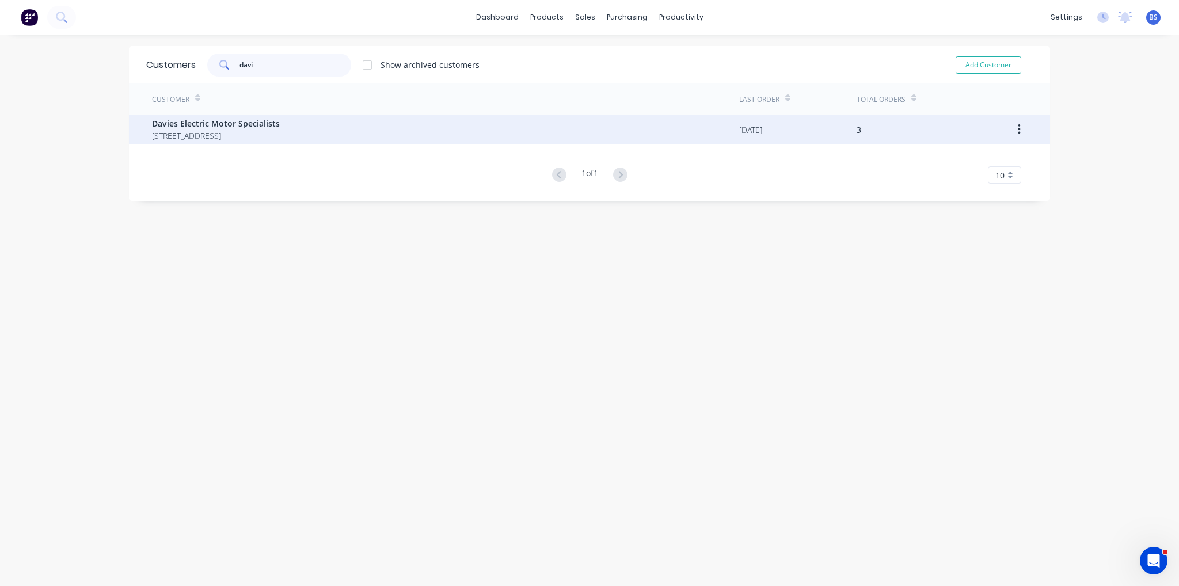
type input "davi"
click at [224, 127] on span "Davies Electric Motor Specialists" at bounding box center [216, 123] width 128 height 12
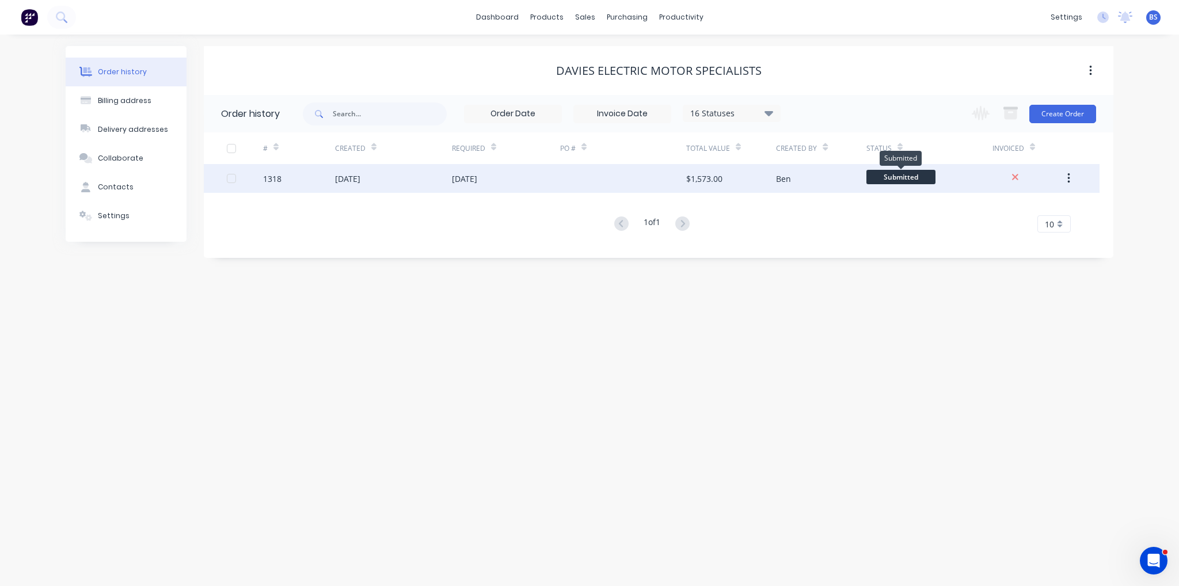
click at [912, 180] on span "Submitted" at bounding box center [900, 177] width 69 height 14
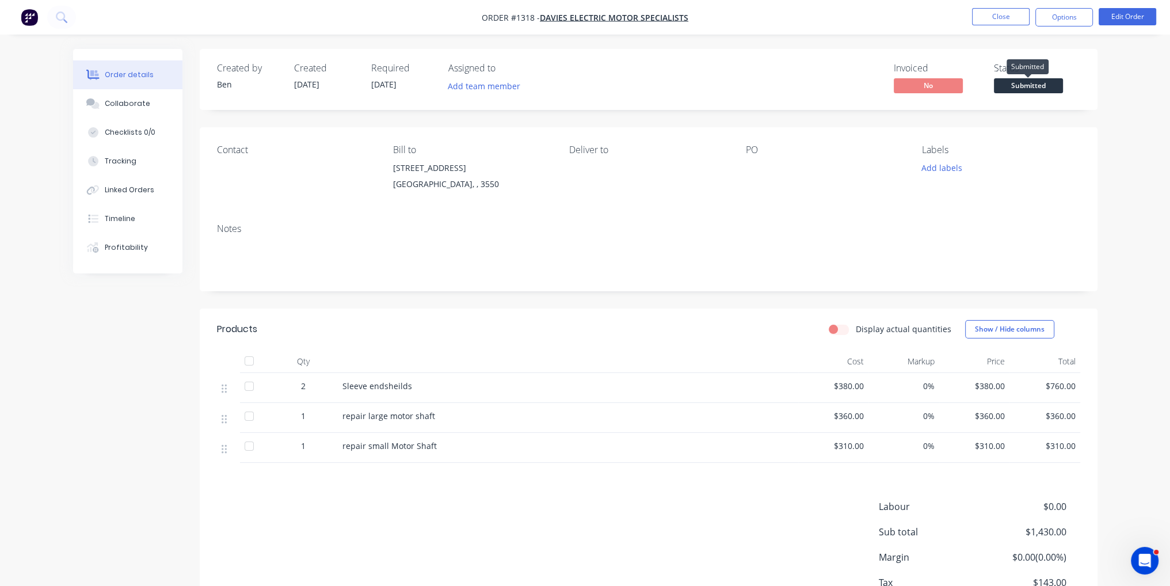
click at [1046, 88] on span "Submitted" at bounding box center [1028, 85] width 69 height 14
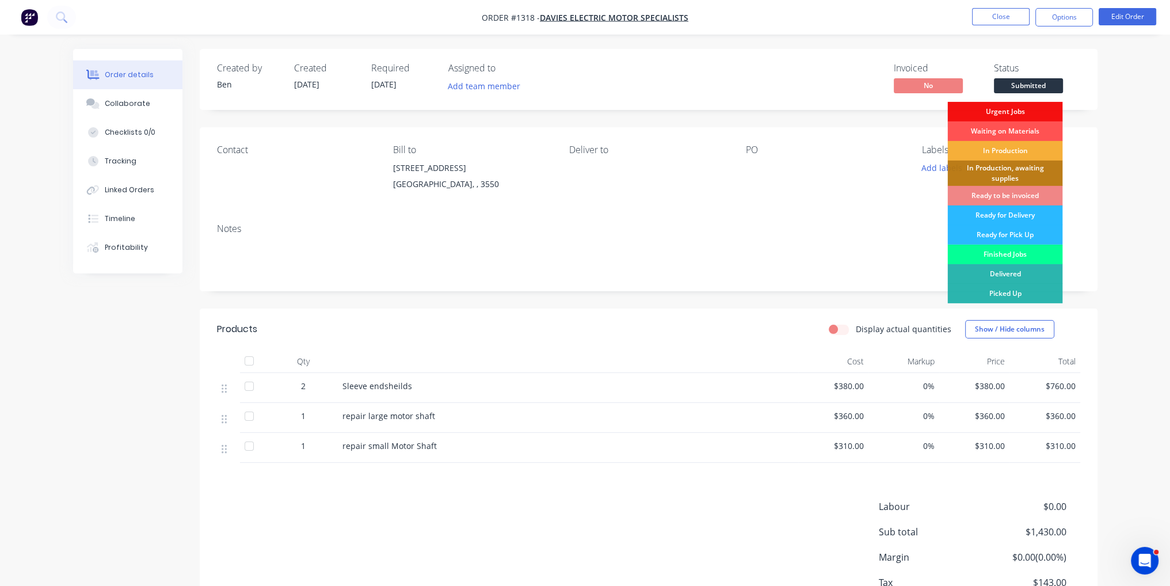
click at [1011, 250] on div "Finished Jobs" at bounding box center [1004, 255] width 115 height 20
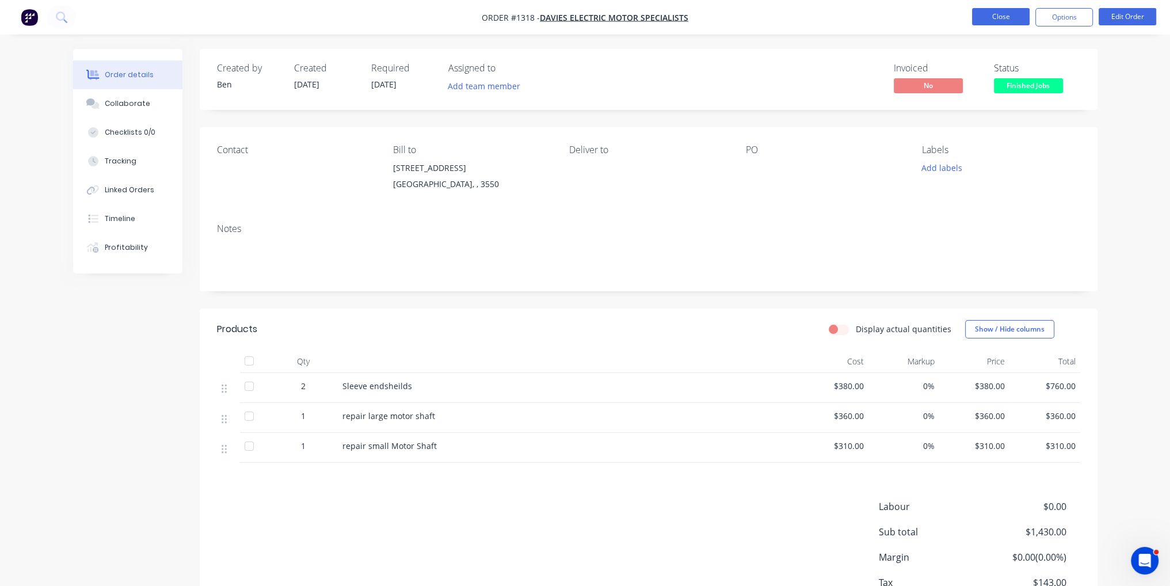
click at [1020, 16] on button "Close" at bounding box center [1001, 16] width 58 height 17
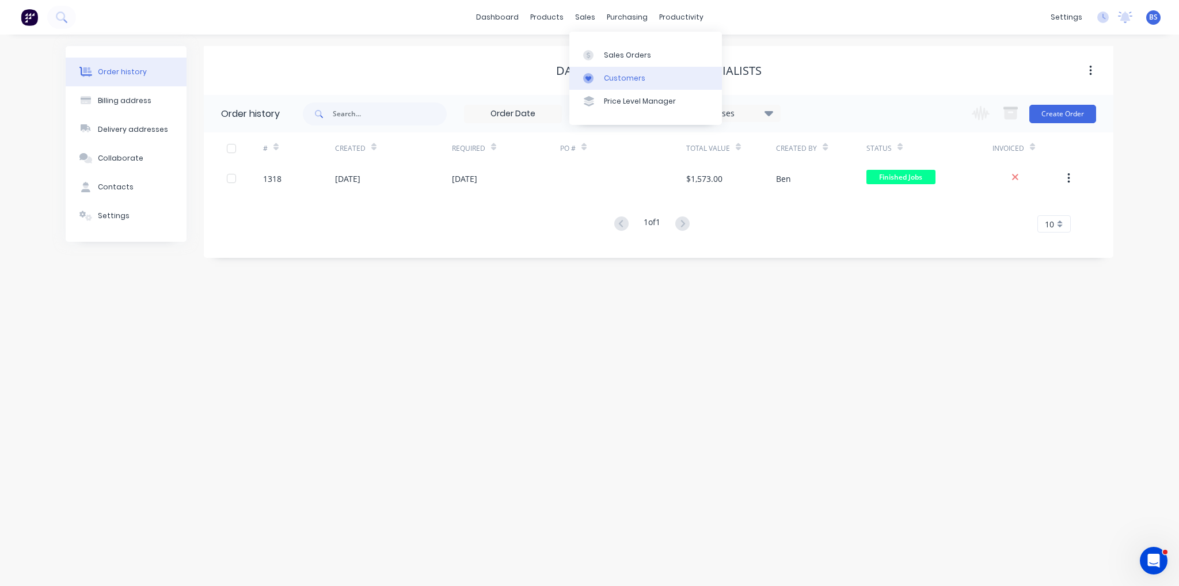
click at [607, 83] on link "Customers" at bounding box center [645, 78] width 153 height 23
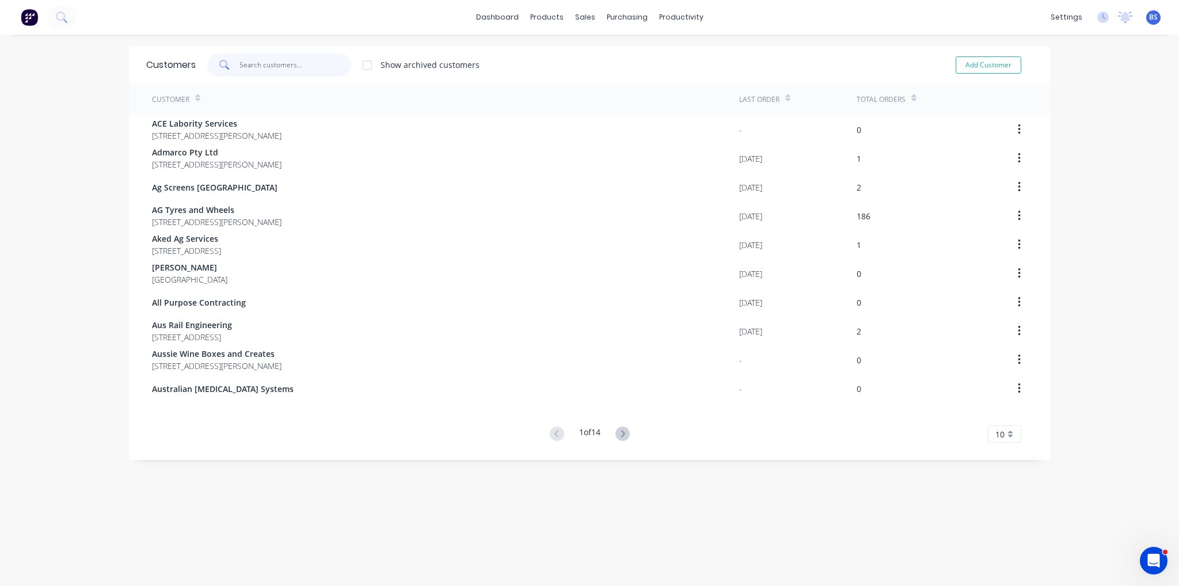
click at [279, 74] on input "text" at bounding box center [295, 65] width 112 height 23
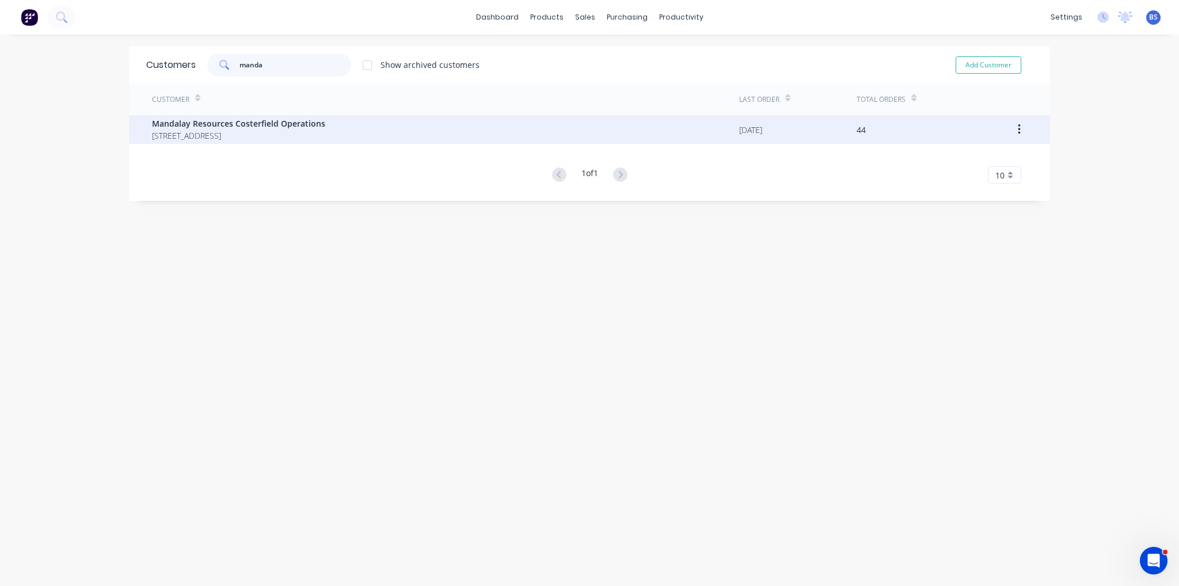
type input "manda"
click at [253, 135] on span "PO Box 667 Heathcote 3523" at bounding box center [238, 136] width 173 height 12
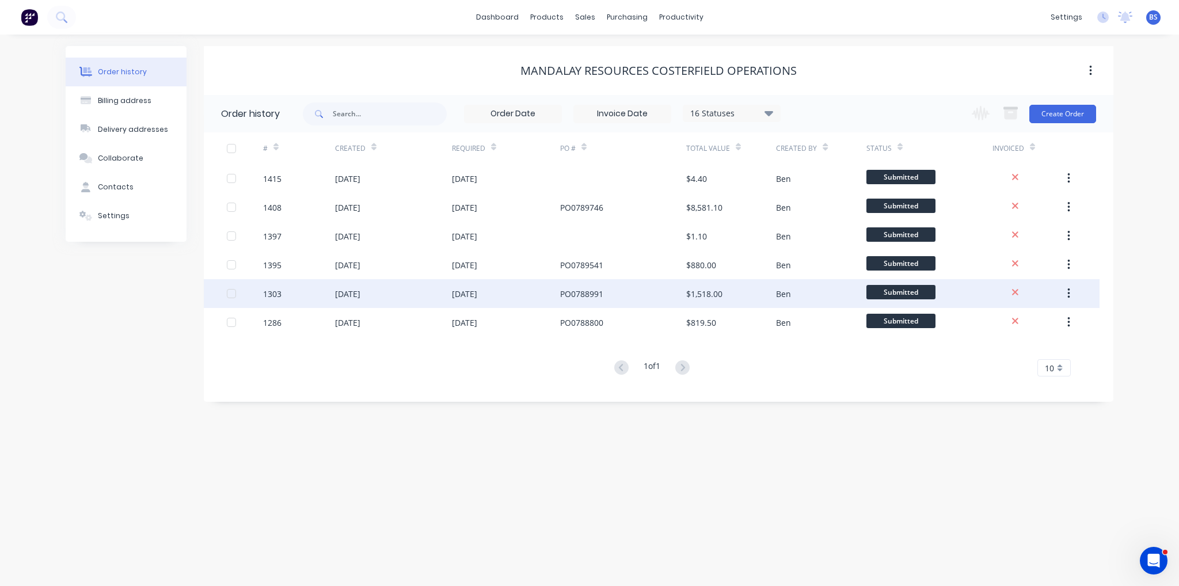
click at [397, 282] on div "05 Aug 2025" at bounding box center [393, 293] width 117 height 29
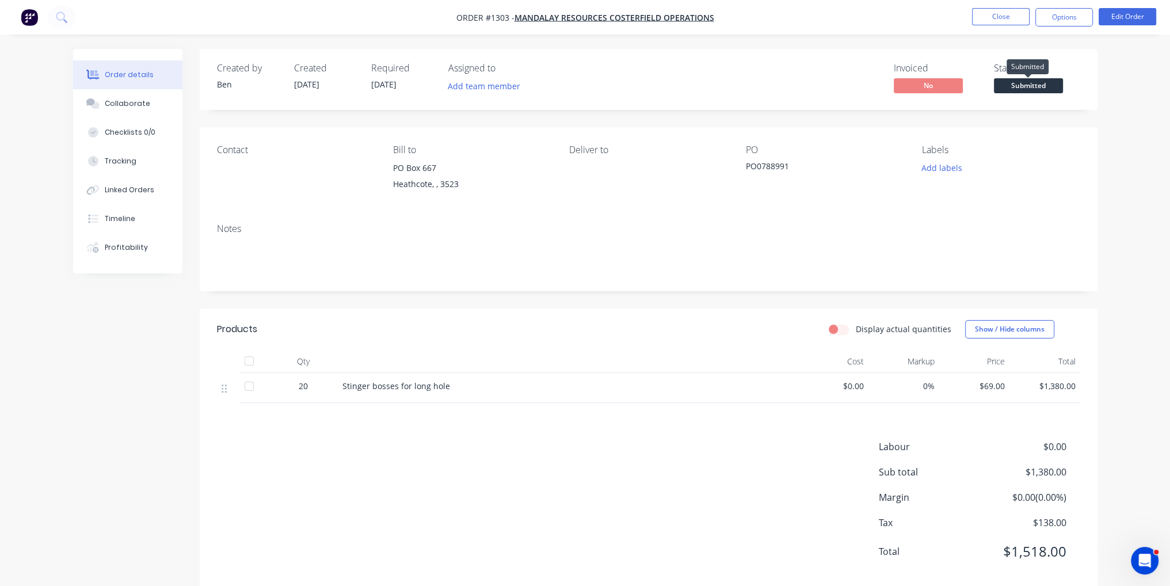
click at [1029, 90] on span "Submitted" at bounding box center [1028, 85] width 69 height 14
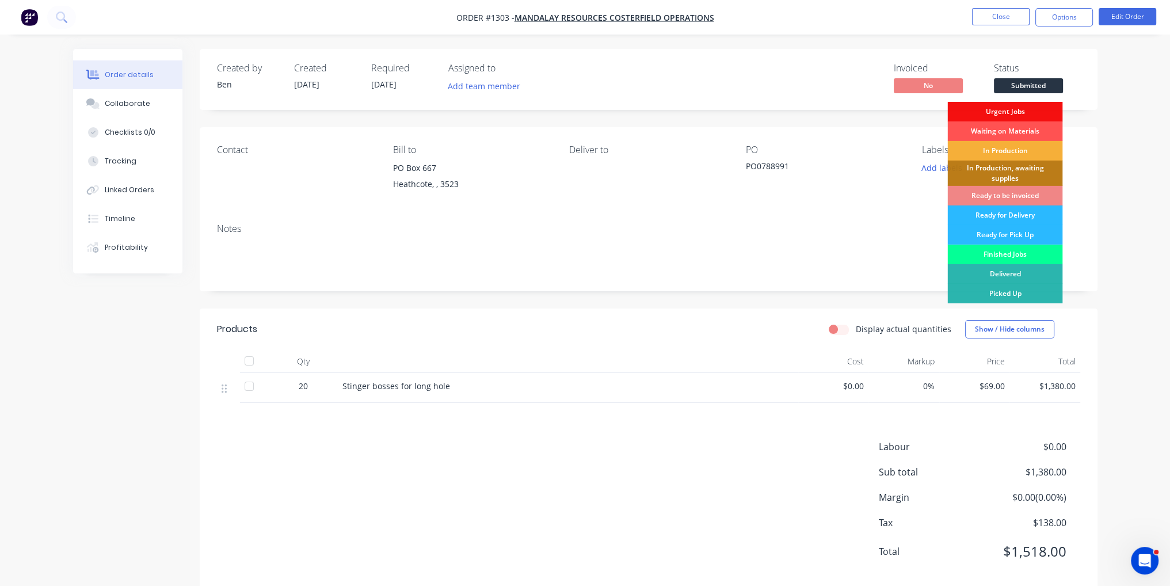
click at [1012, 257] on div "Finished Jobs" at bounding box center [1004, 255] width 115 height 20
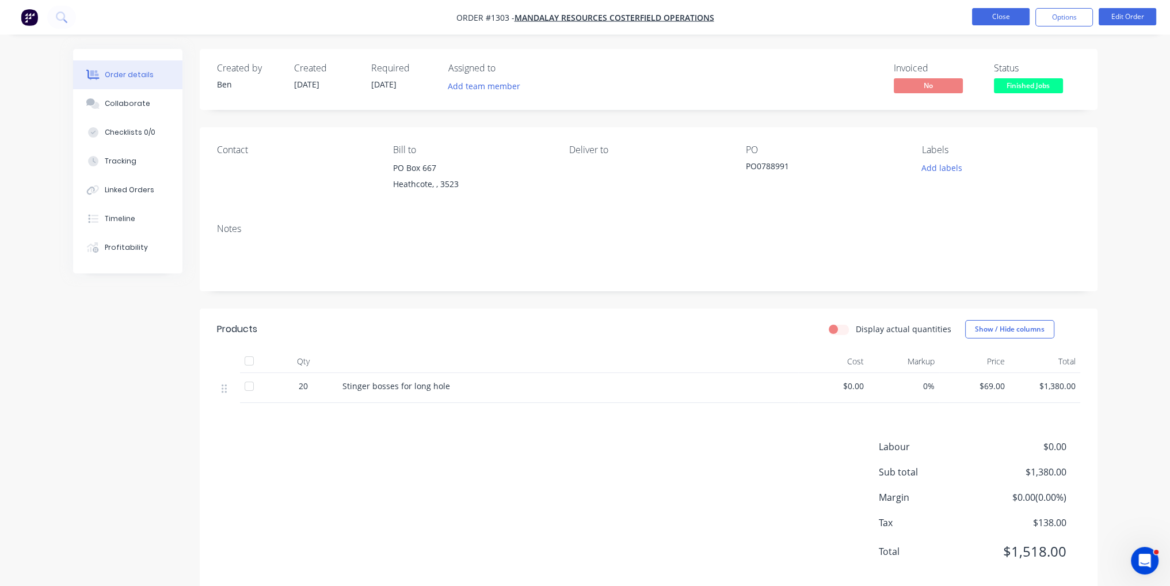
click at [995, 24] on button "Close" at bounding box center [1001, 16] width 58 height 17
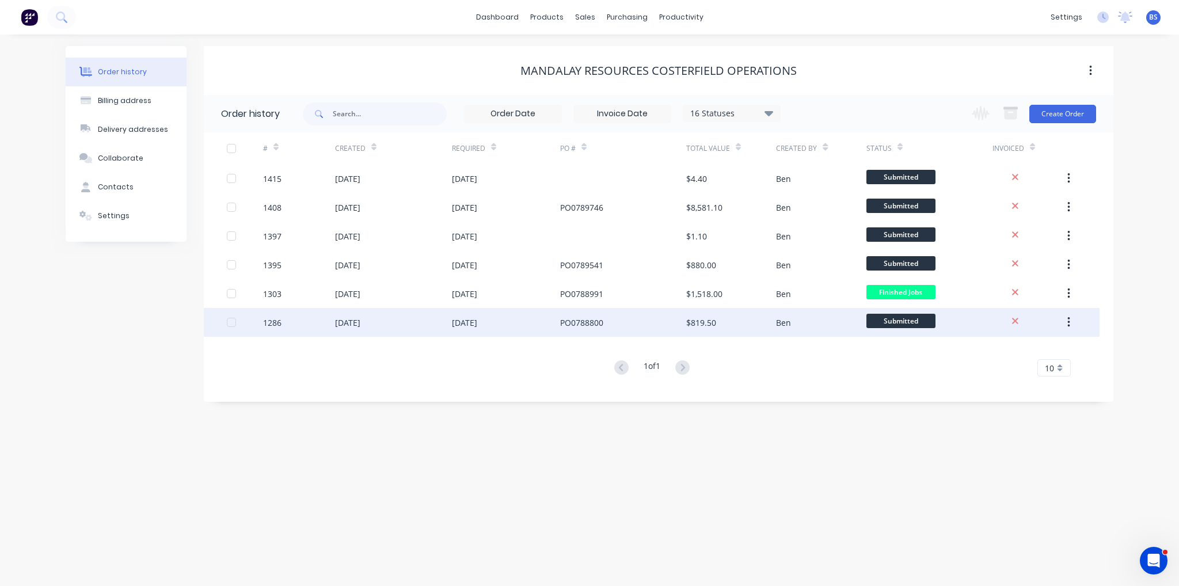
click at [792, 322] on div "Ben" at bounding box center [821, 322] width 90 height 29
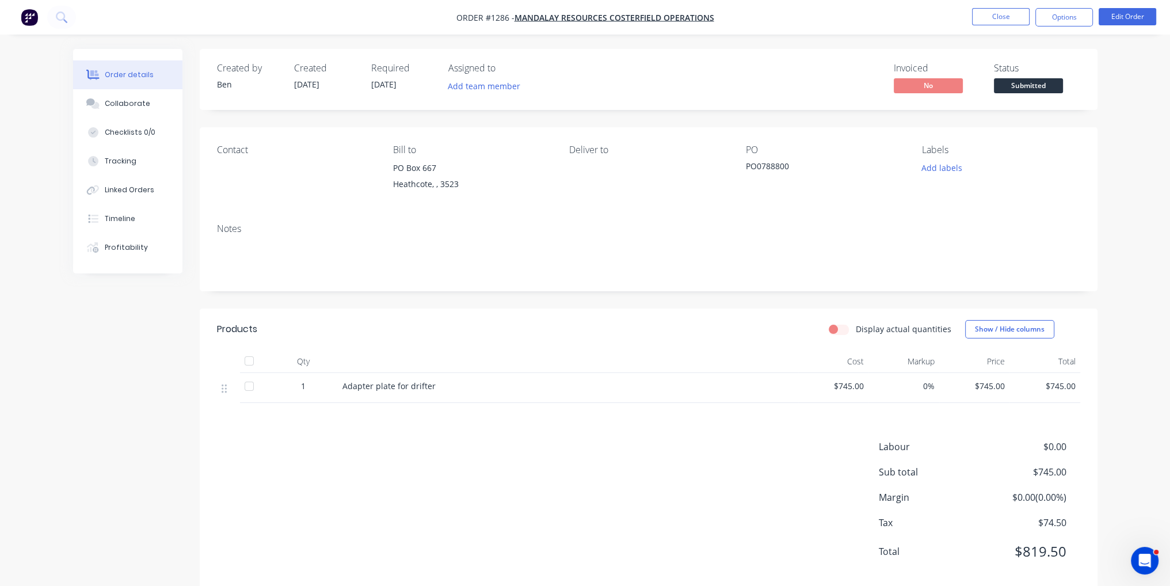
click at [1042, 81] on span "Submitted" at bounding box center [1028, 85] width 69 height 14
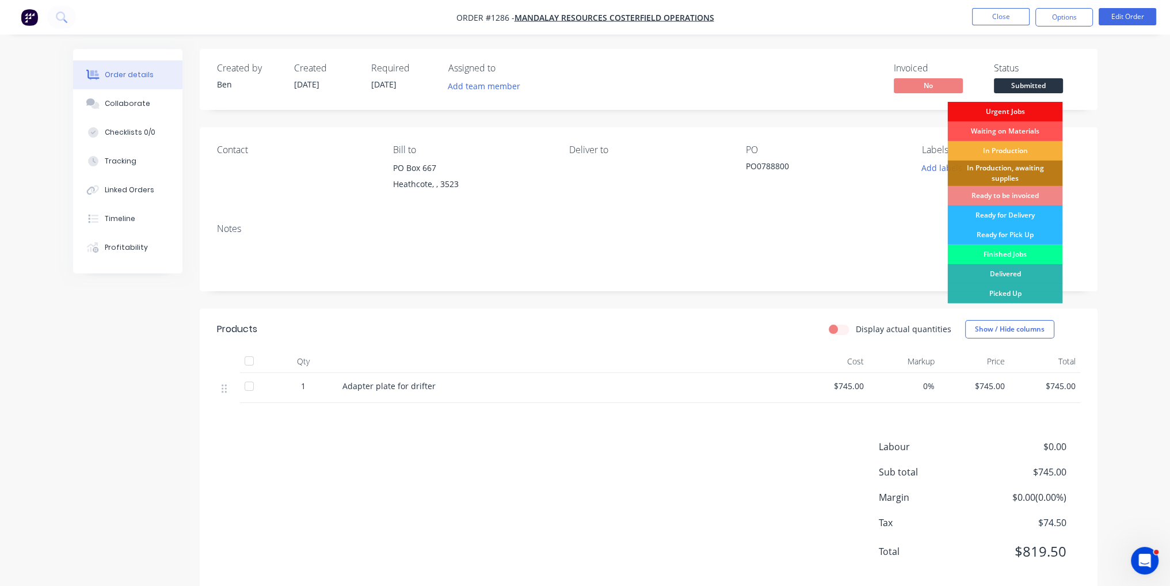
click at [1004, 252] on div "Finished Jobs" at bounding box center [1004, 255] width 115 height 20
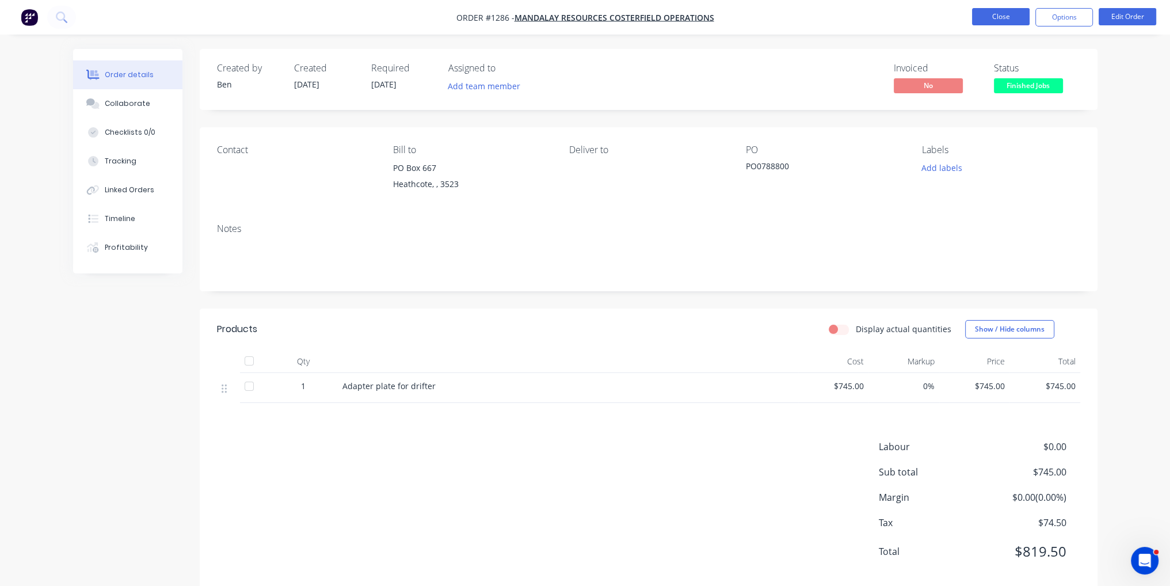
click at [998, 21] on button "Close" at bounding box center [1001, 16] width 58 height 17
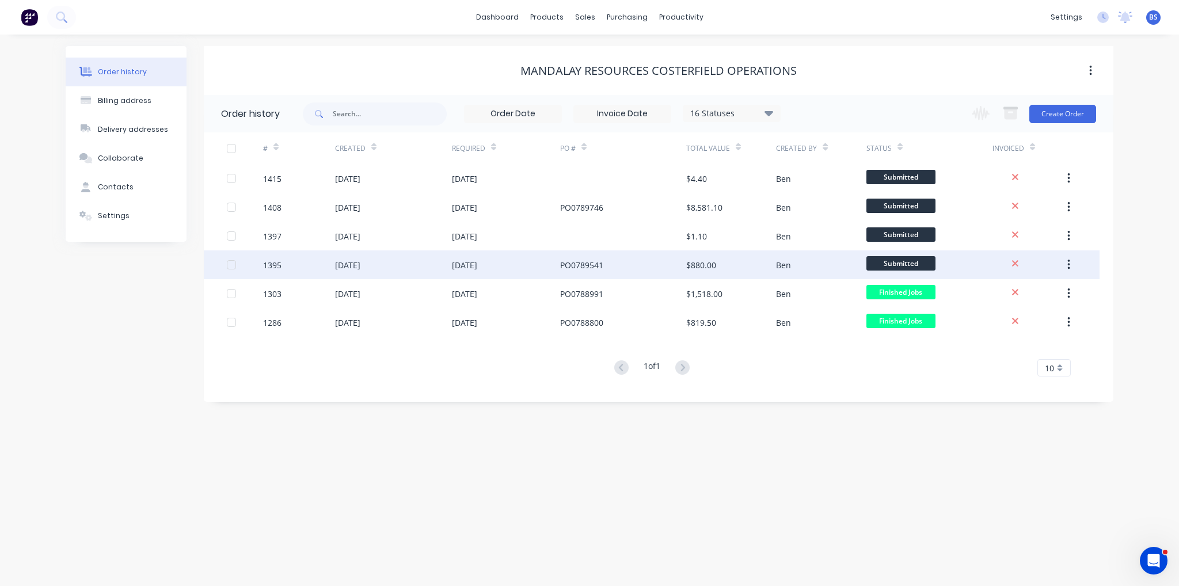
click at [751, 263] on div "$880.00" at bounding box center [731, 264] width 90 height 29
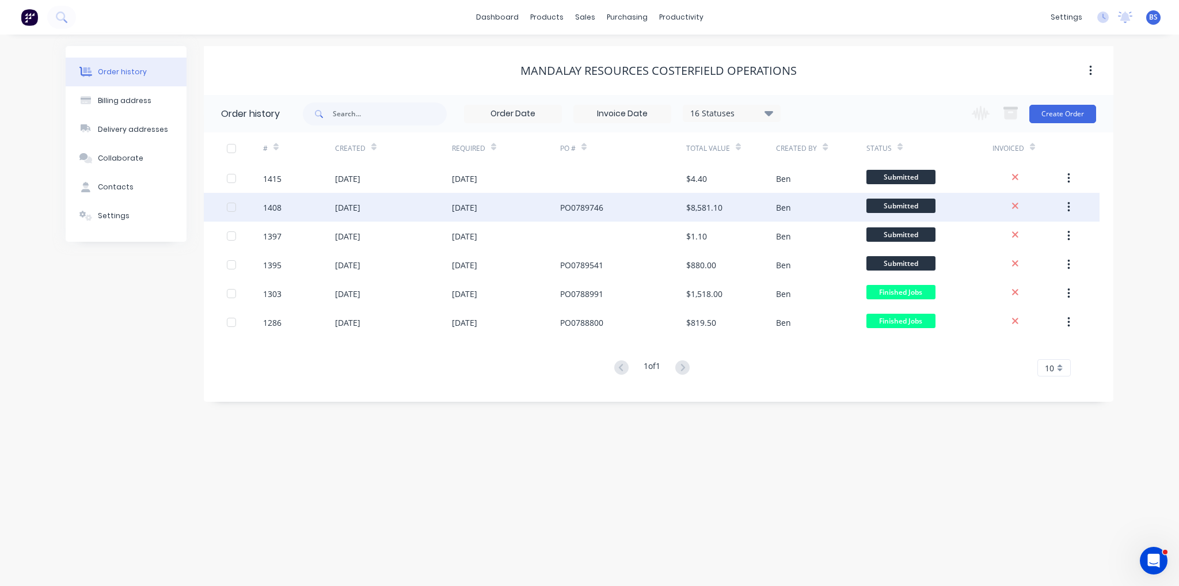
click at [570, 212] on div "PO0789746" at bounding box center [581, 207] width 43 height 12
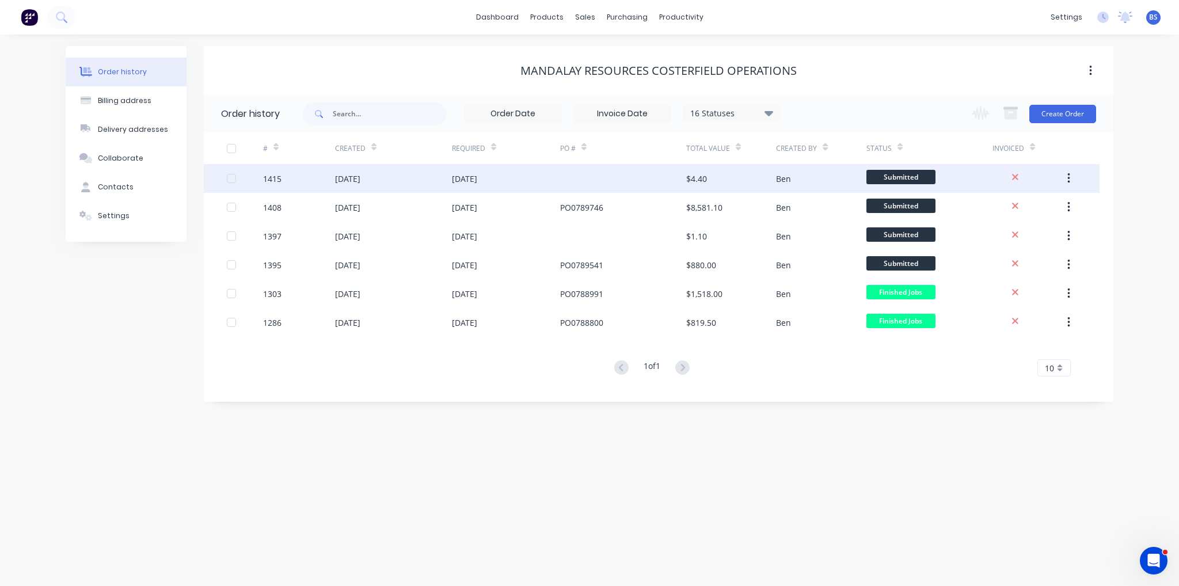
click at [448, 180] on div "08 Sep 2025" at bounding box center [393, 178] width 117 height 29
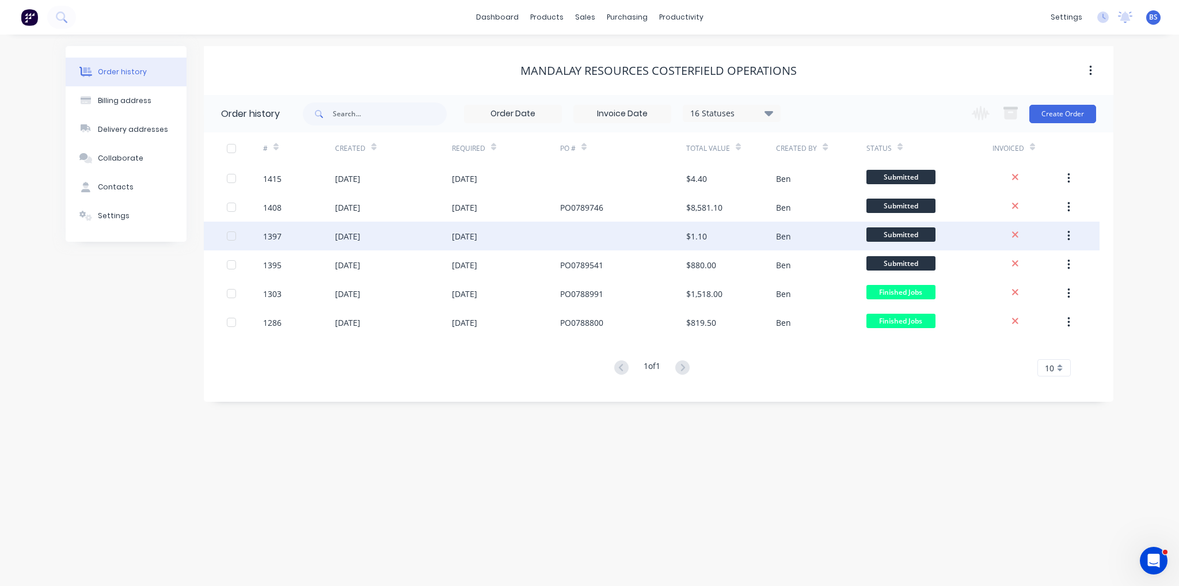
click at [360, 237] on div "04 Sep 2025" at bounding box center [347, 236] width 25 height 12
